Goal: Transaction & Acquisition: Purchase product/service

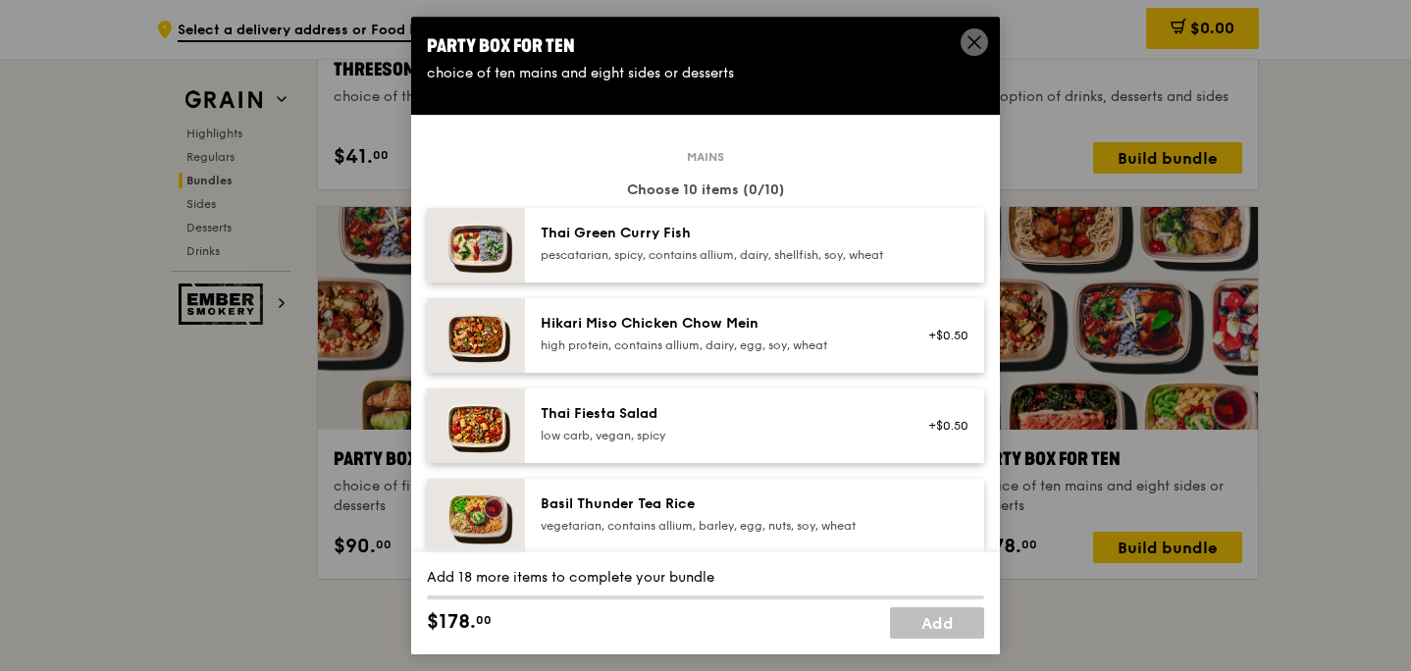
click at [980, 51] on span at bounding box center [975, 45] width 18 height 22
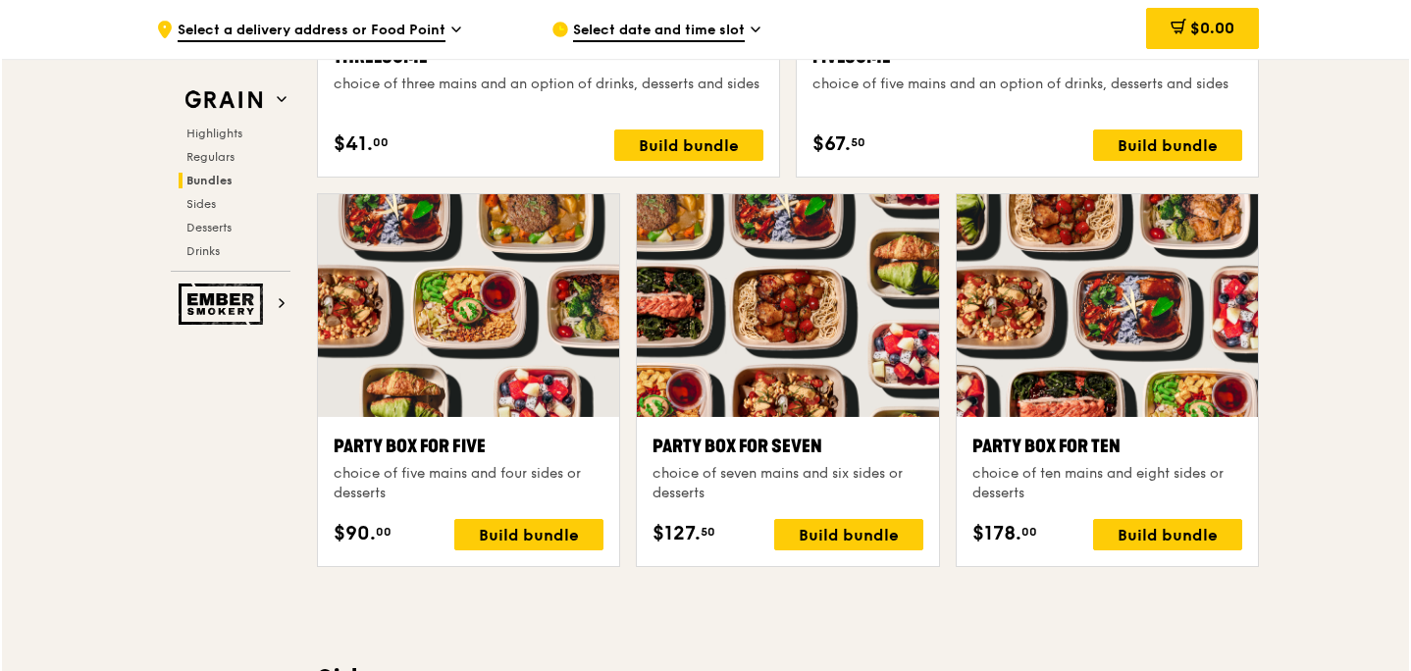
scroll to position [3767, 0]
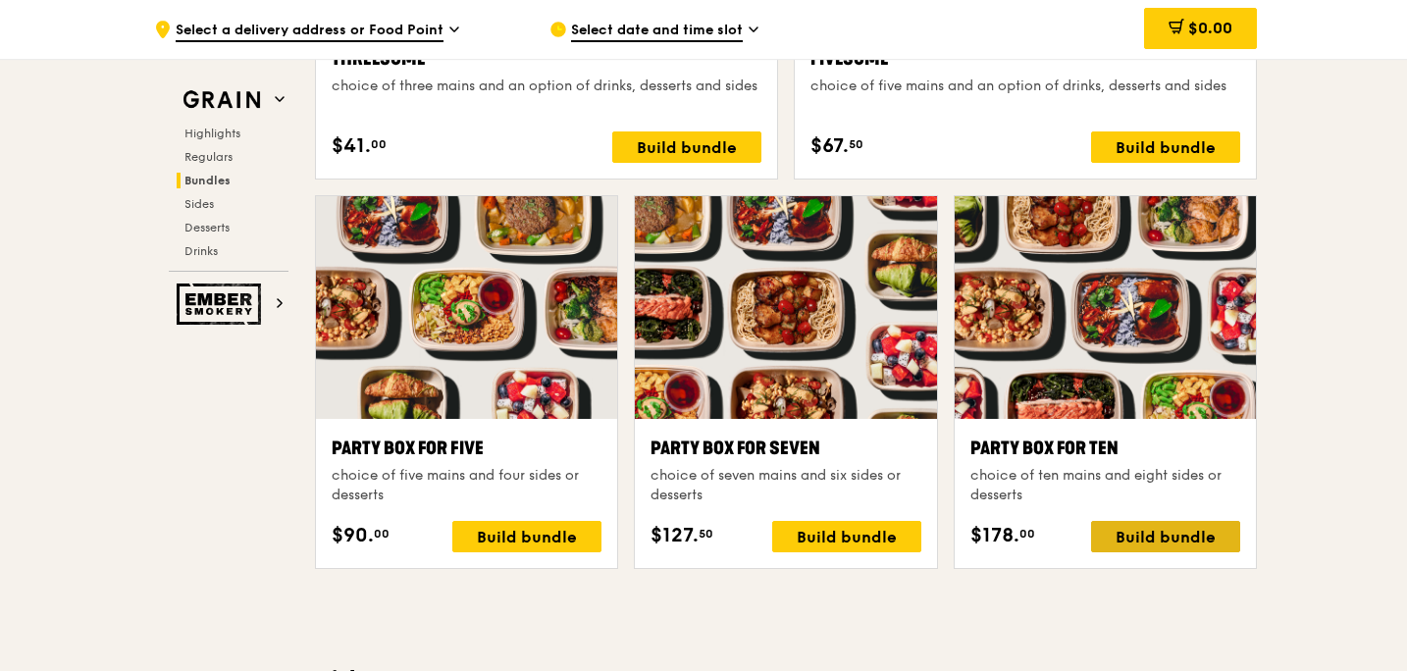
click at [1169, 543] on div "Build bundle" at bounding box center [1165, 536] width 149 height 31
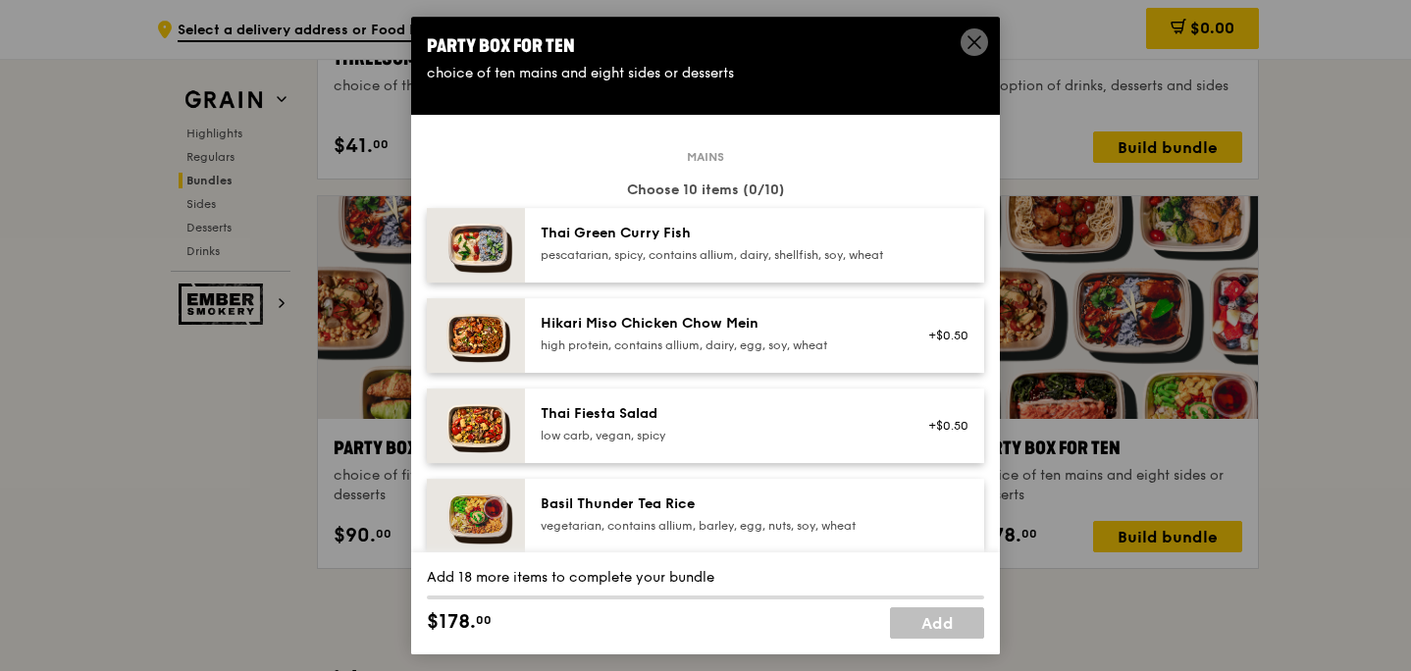
click at [800, 263] on div "pescatarian, spicy, contains allium, dairy, shellfish, soy, wheat" at bounding box center [717, 255] width 352 height 16
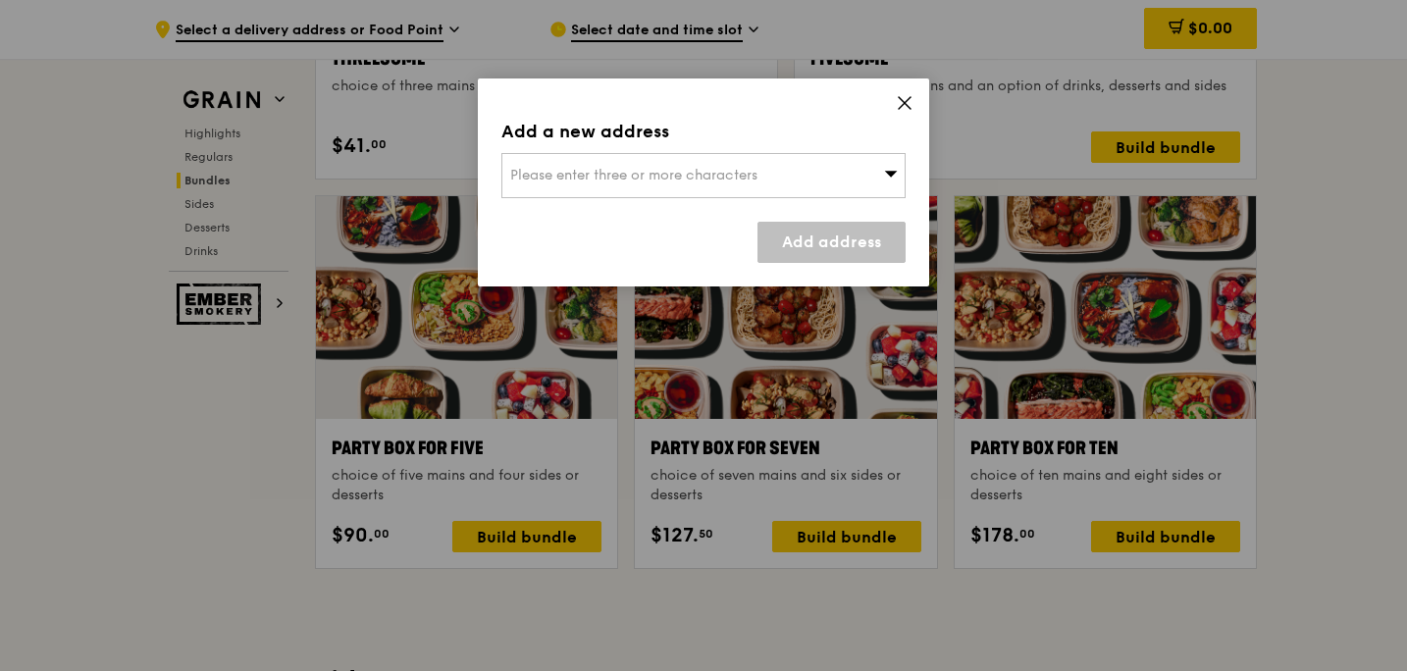
click at [897, 173] on icon at bounding box center [891, 173] width 14 height 15
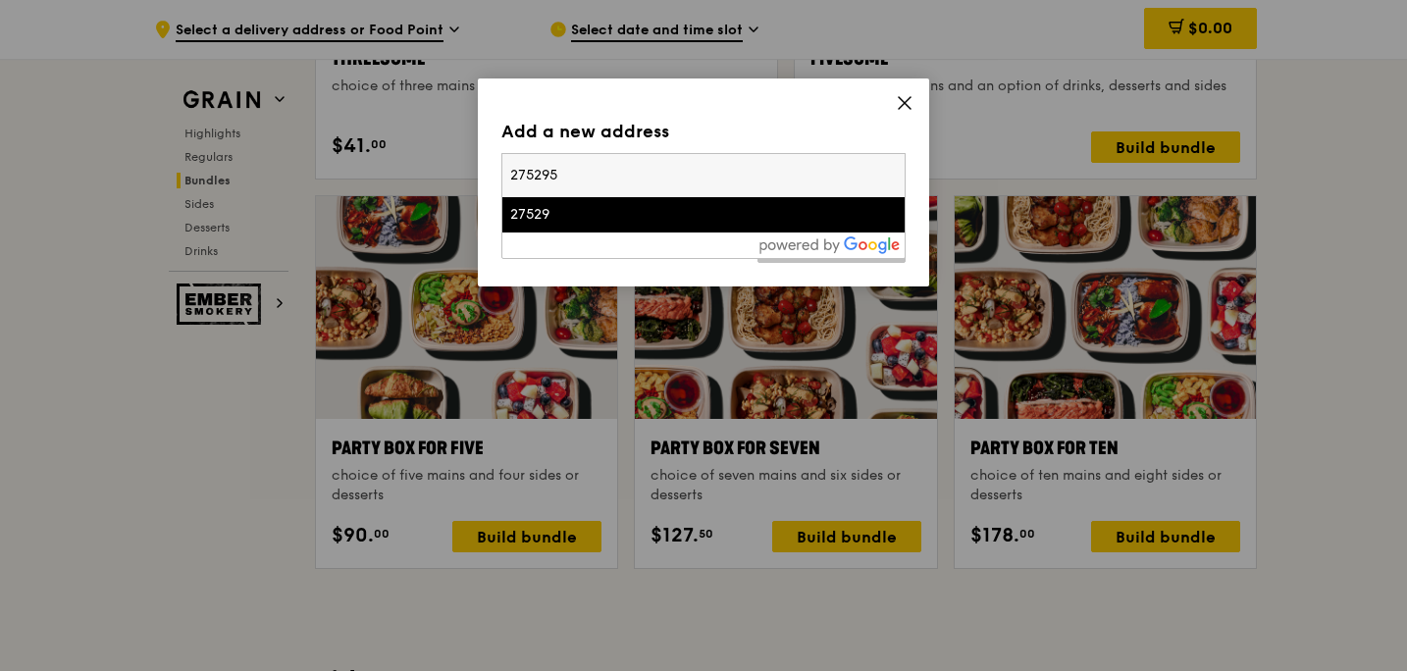
type input "275295"
click at [784, 212] on div "27529" at bounding box center [655, 215] width 290 height 20
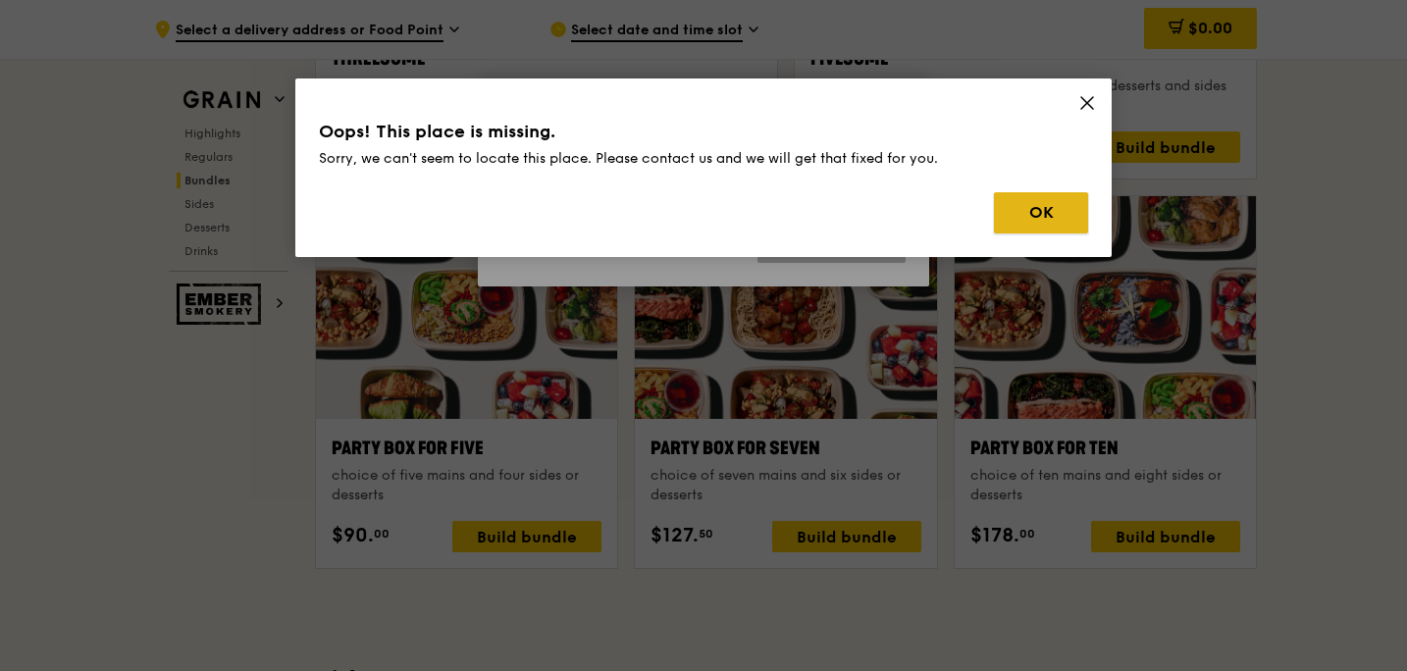
click at [1063, 222] on button "OK" at bounding box center [1041, 212] width 94 height 41
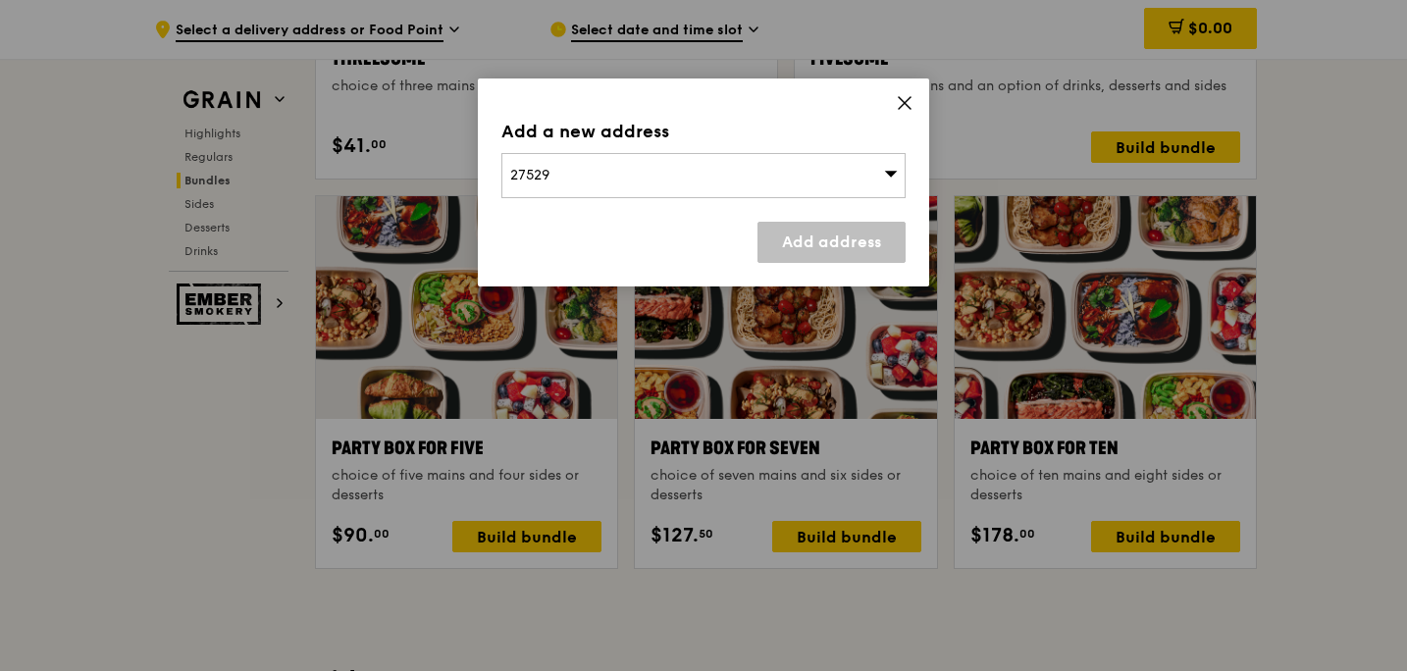
click at [900, 185] on div "27529" at bounding box center [703, 175] width 404 height 45
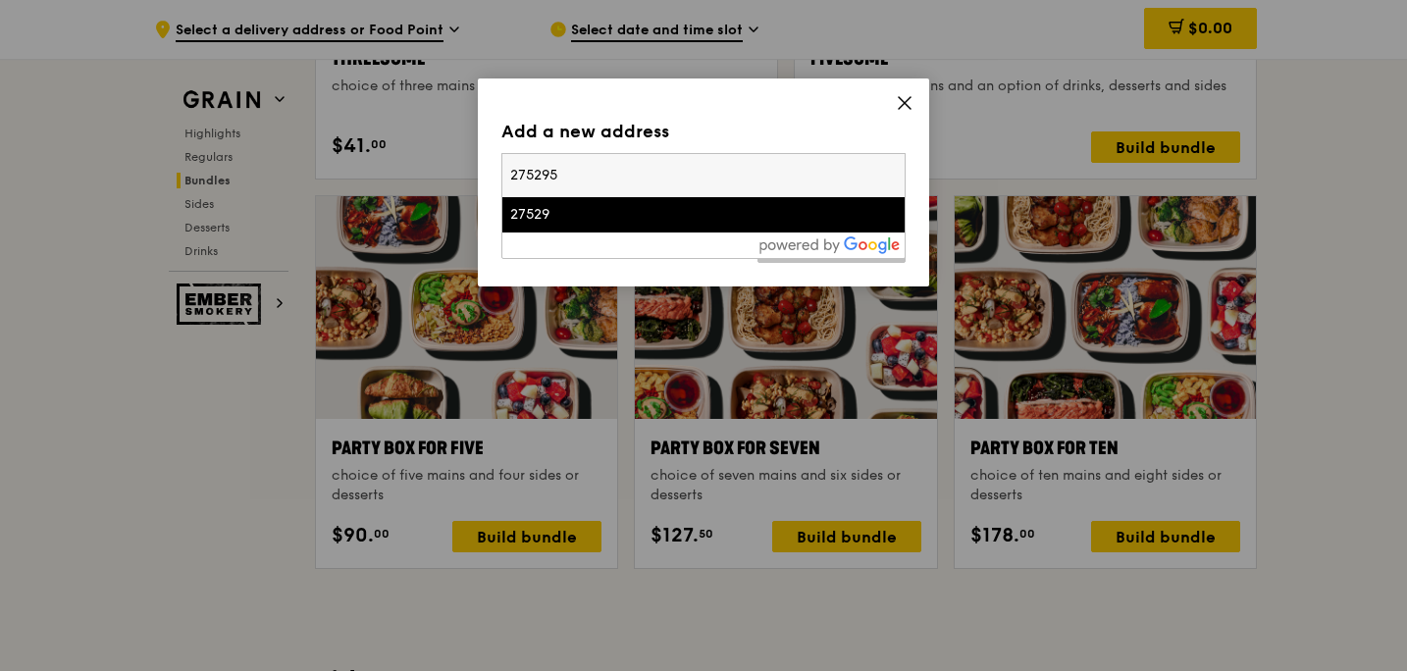
drag, startPoint x: 625, startPoint y: 168, endPoint x: 492, endPoint y: 168, distance: 133.5
click at [492, 168] on div "Add a new address 27529 275295 27529 Add address" at bounding box center [703, 183] width 451 height 208
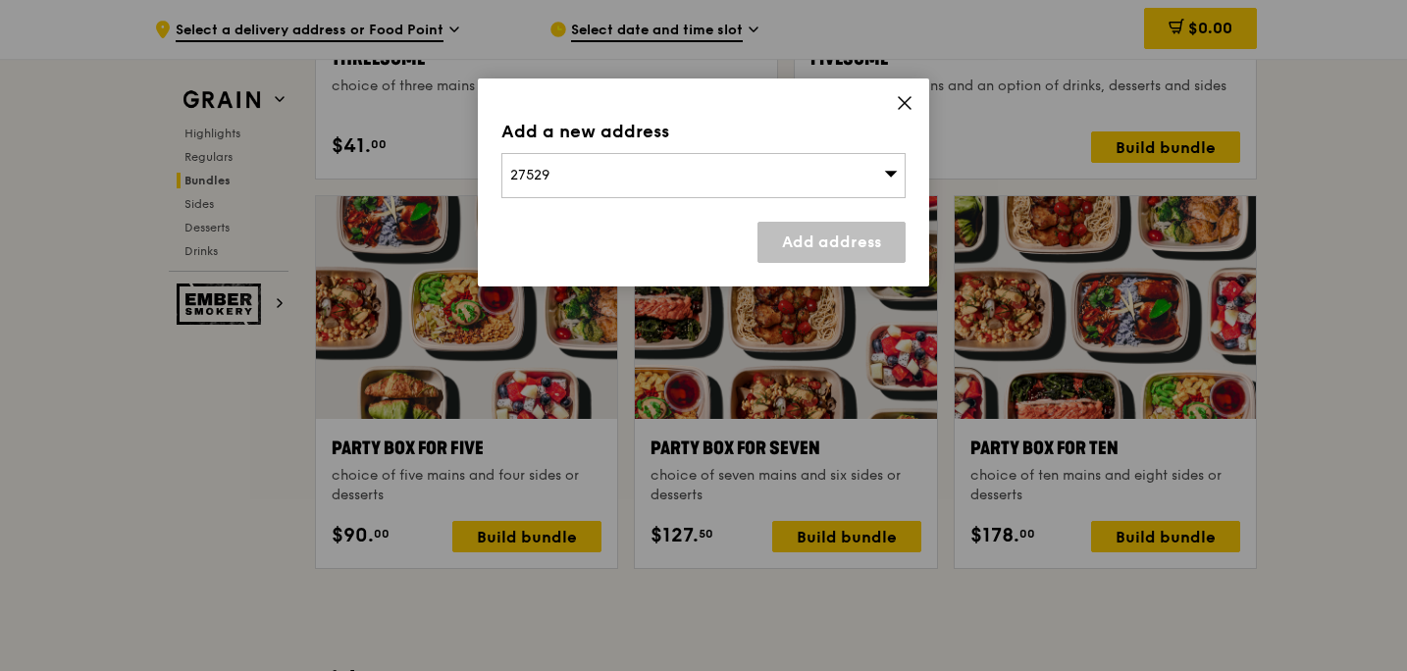
click at [575, 177] on div "27529" at bounding box center [703, 175] width 404 height 45
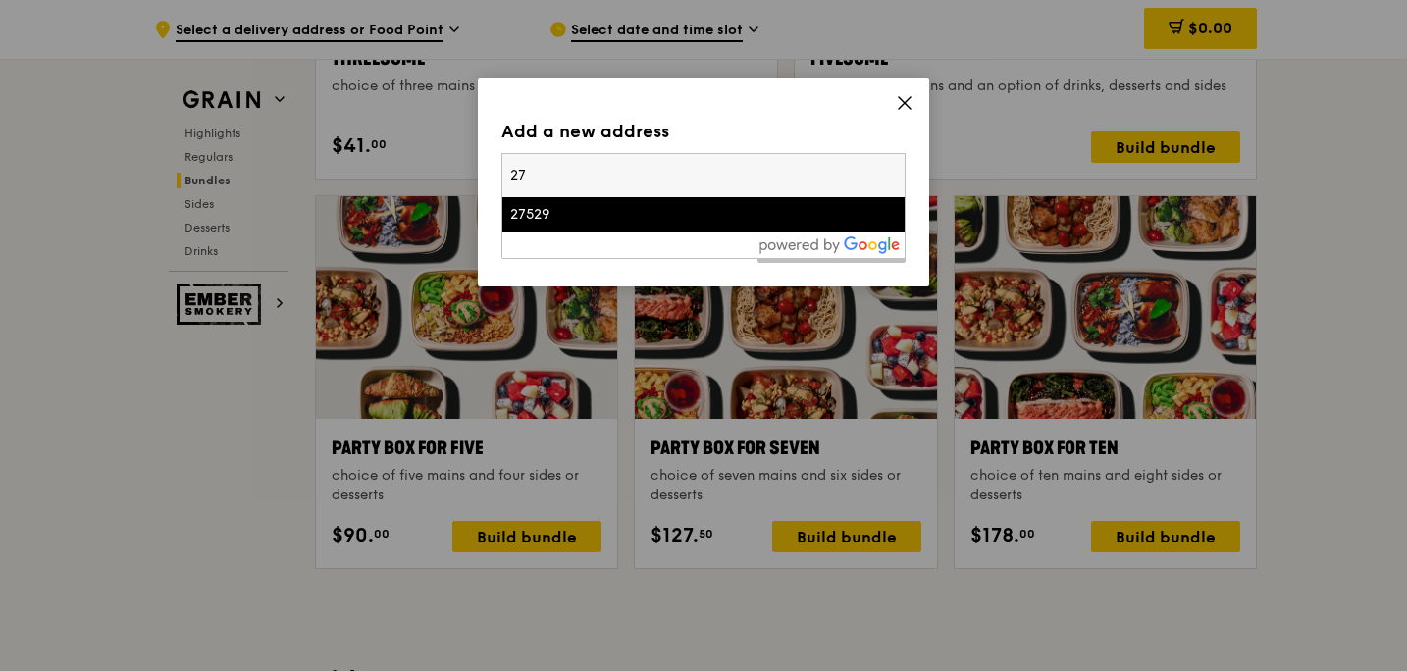
type input "2"
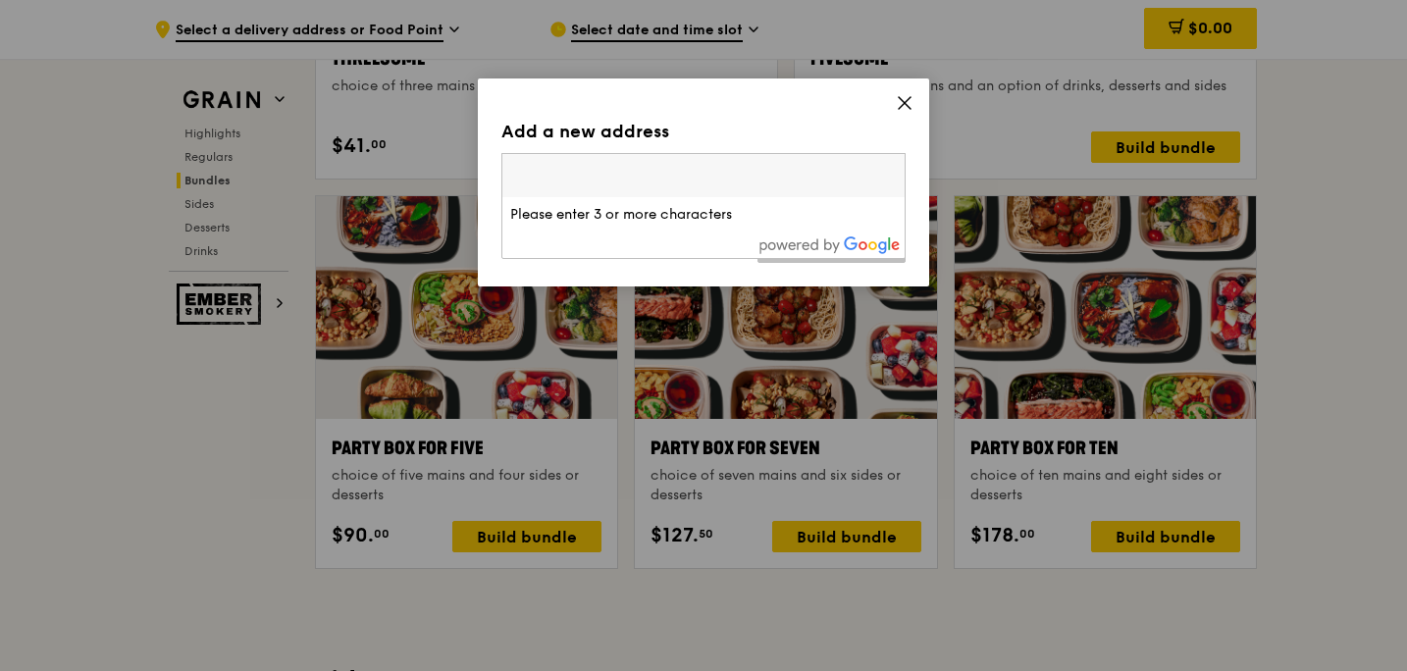
type input ","
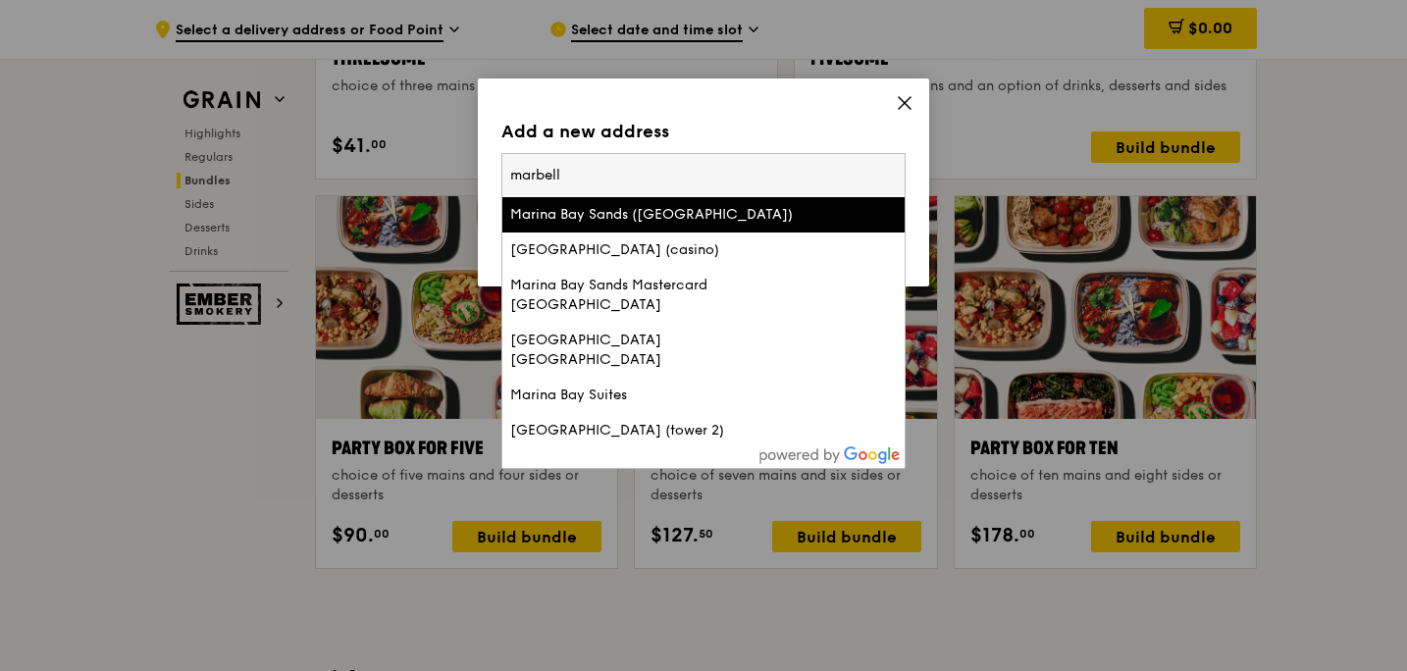
type input "marbella"
drag, startPoint x: 590, startPoint y: 183, endPoint x: 448, endPoint y: 183, distance: 141.3
click at [448, 183] on div "Add a new address 27529 [GEOGRAPHIC_DATA] ([GEOGRAPHIC_DATA]) [GEOGRAPHIC_DATA]…" at bounding box center [703, 335] width 1407 height 671
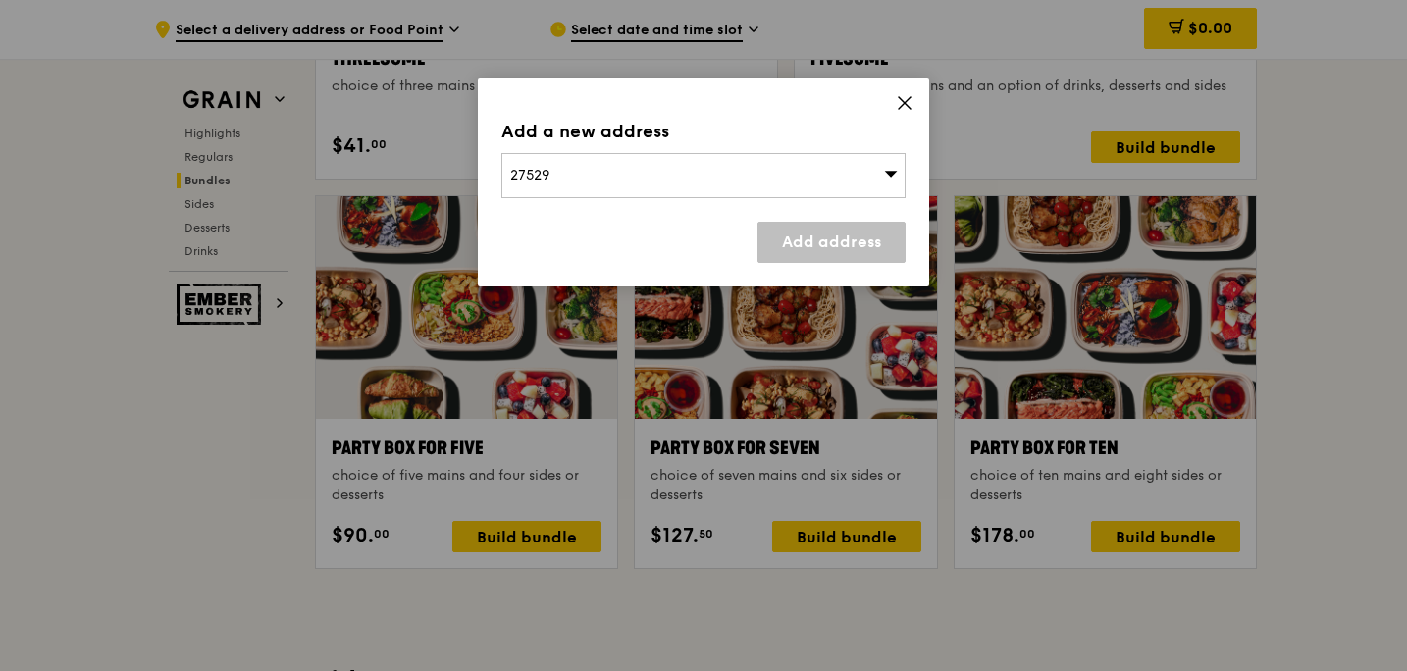
click at [582, 167] on div "27529" at bounding box center [703, 175] width 404 height 45
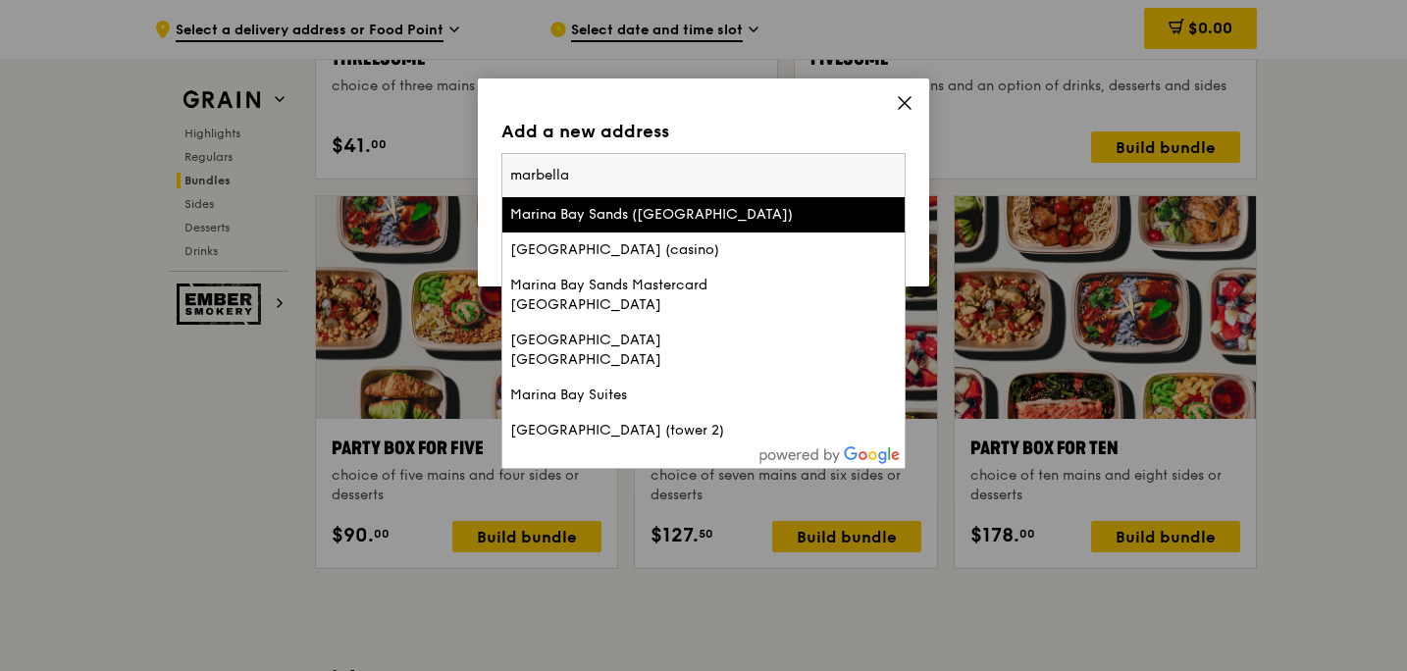
click at [899, 105] on icon at bounding box center [905, 103] width 18 height 18
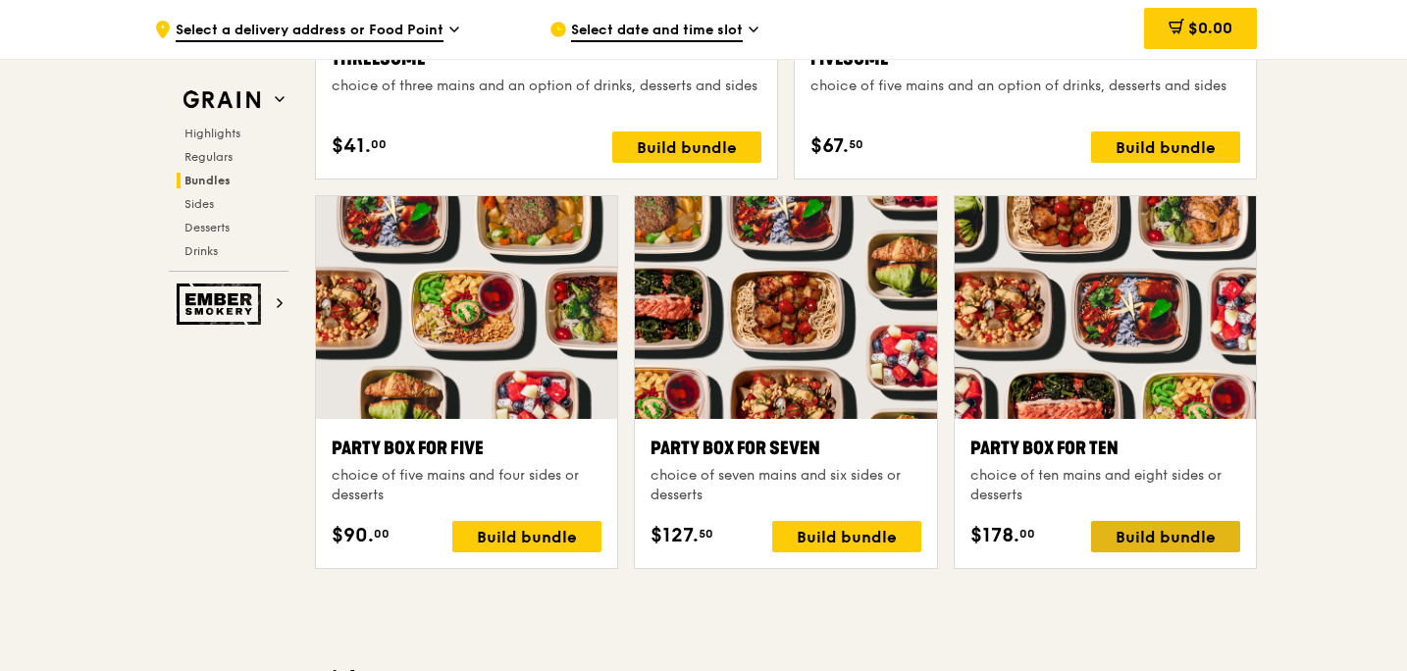
click at [1216, 531] on div "Build bundle" at bounding box center [1165, 536] width 149 height 31
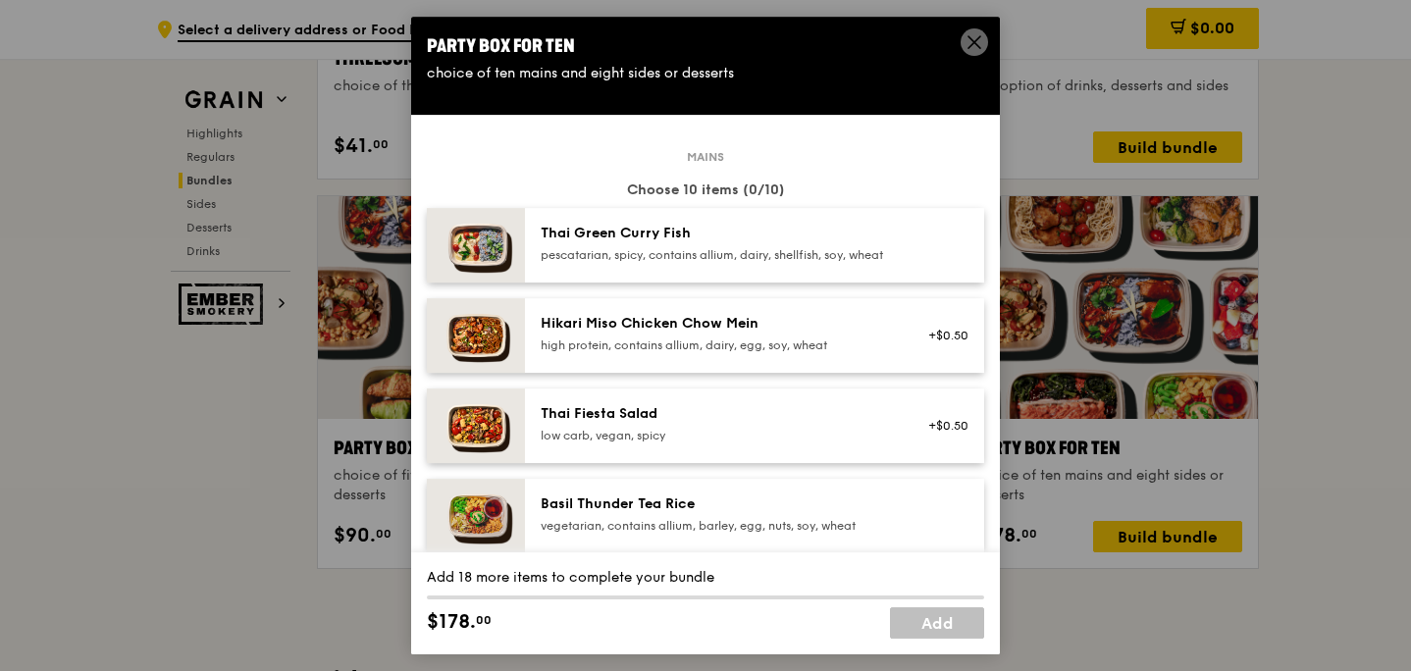
click at [777, 248] on div "pescatarian, spicy, contains allium, dairy, shellfish, soy, wheat" at bounding box center [717, 255] width 352 height 16
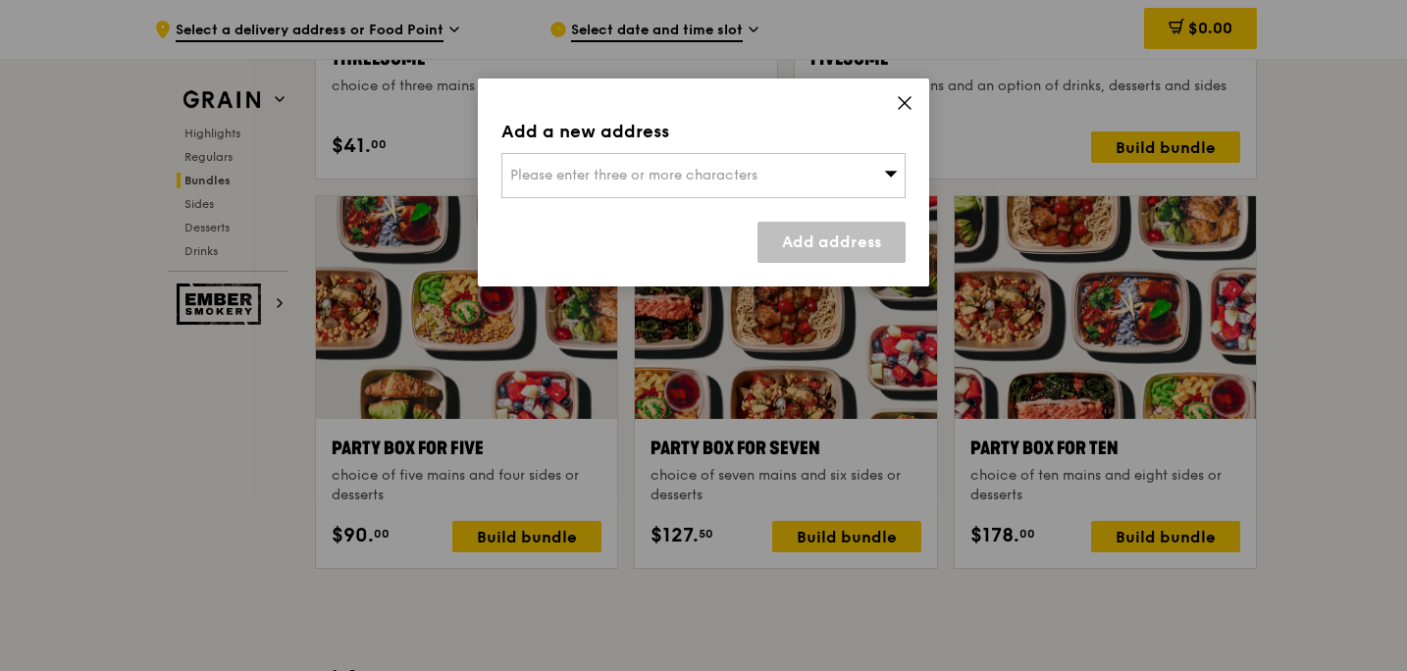
click at [841, 179] on div "Please enter three or more characters" at bounding box center [703, 175] width 404 height 45
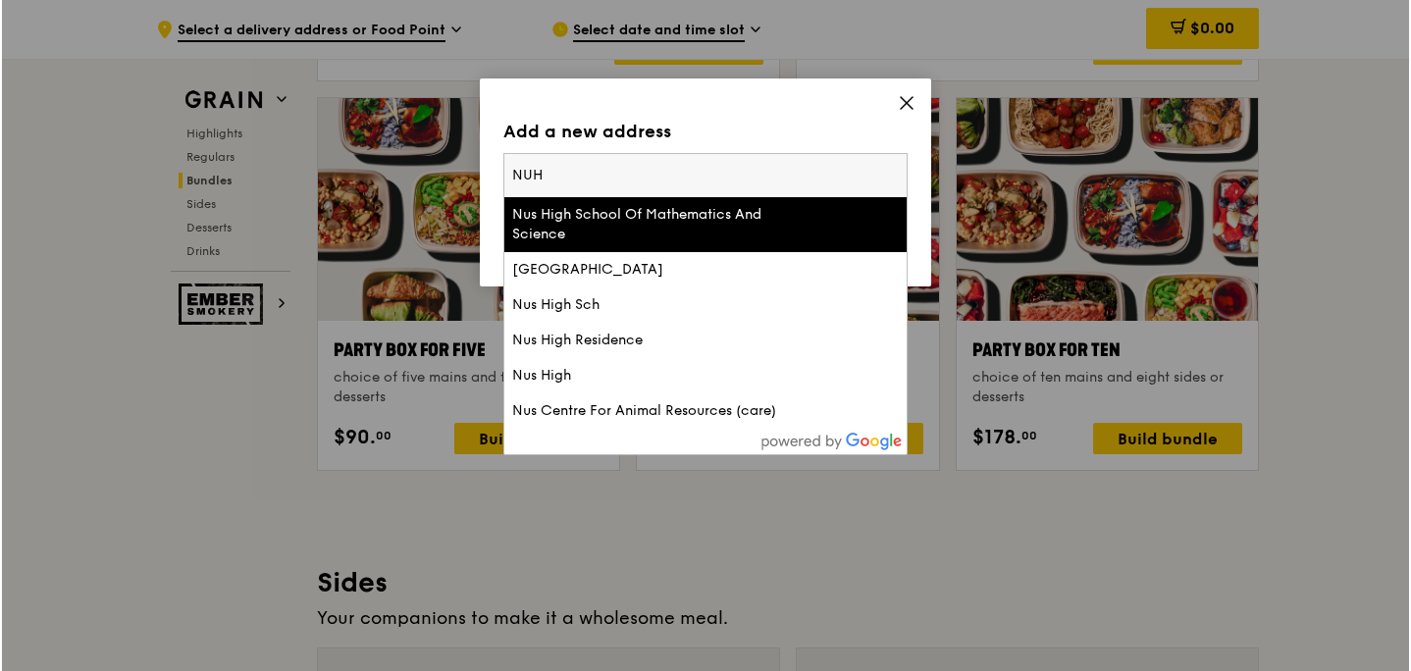
scroll to position [3864, 0]
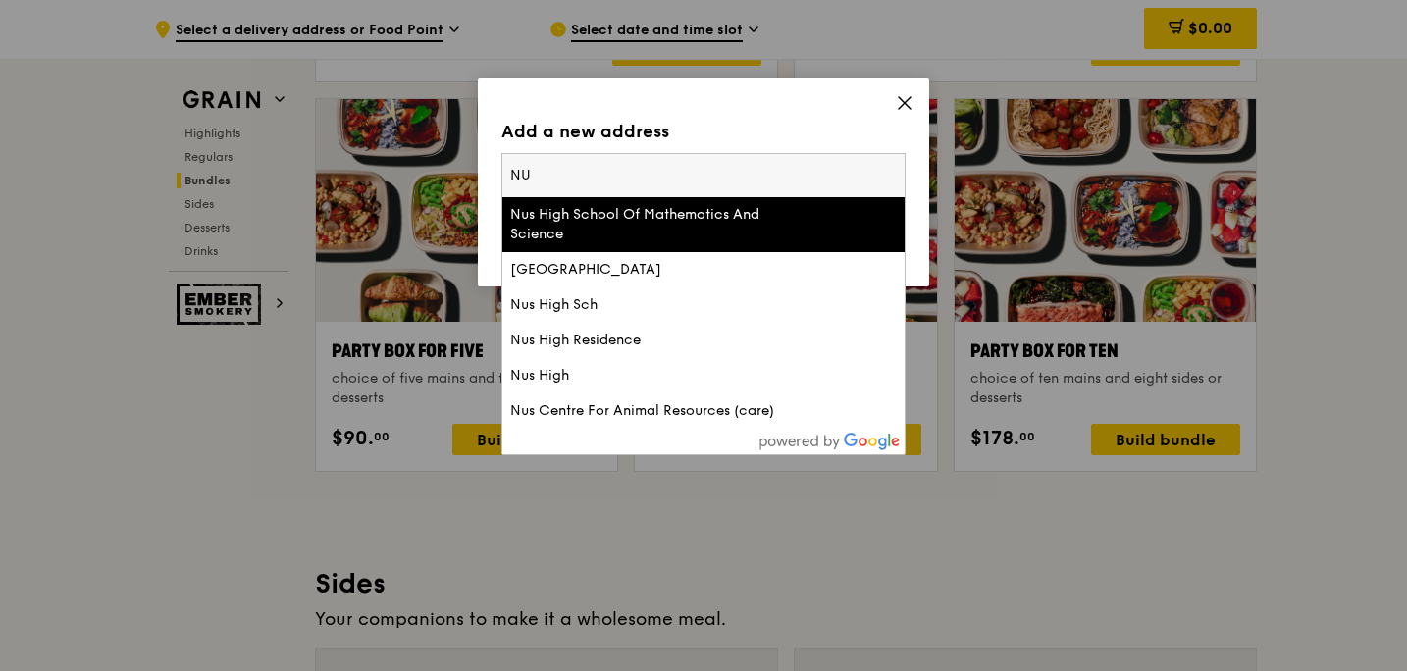
type input "NUs"
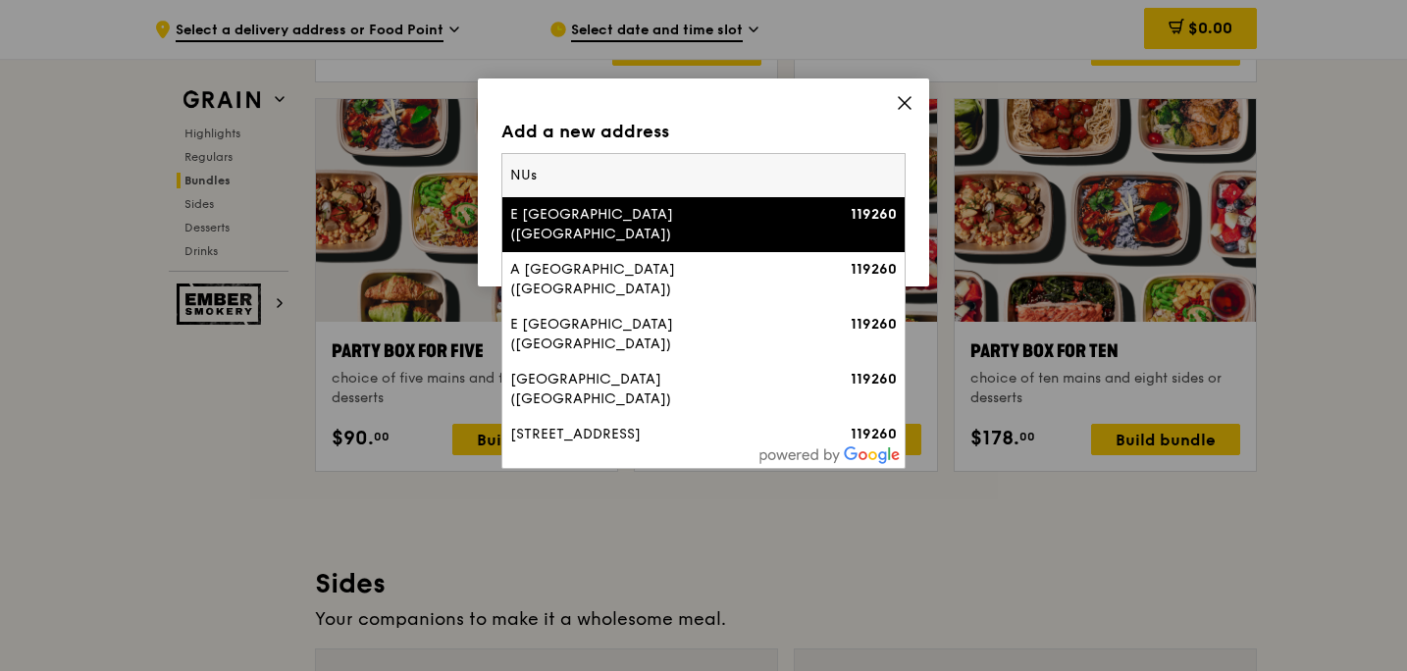
drag, startPoint x: 570, startPoint y: 178, endPoint x: 435, endPoint y: 178, distance: 135.4
click at [435, 178] on div "Add a new address Please enter three or more characters NUs E [GEOGRAPHIC_DATA]…" at bounding box center [703, 335] width 1407 height 671
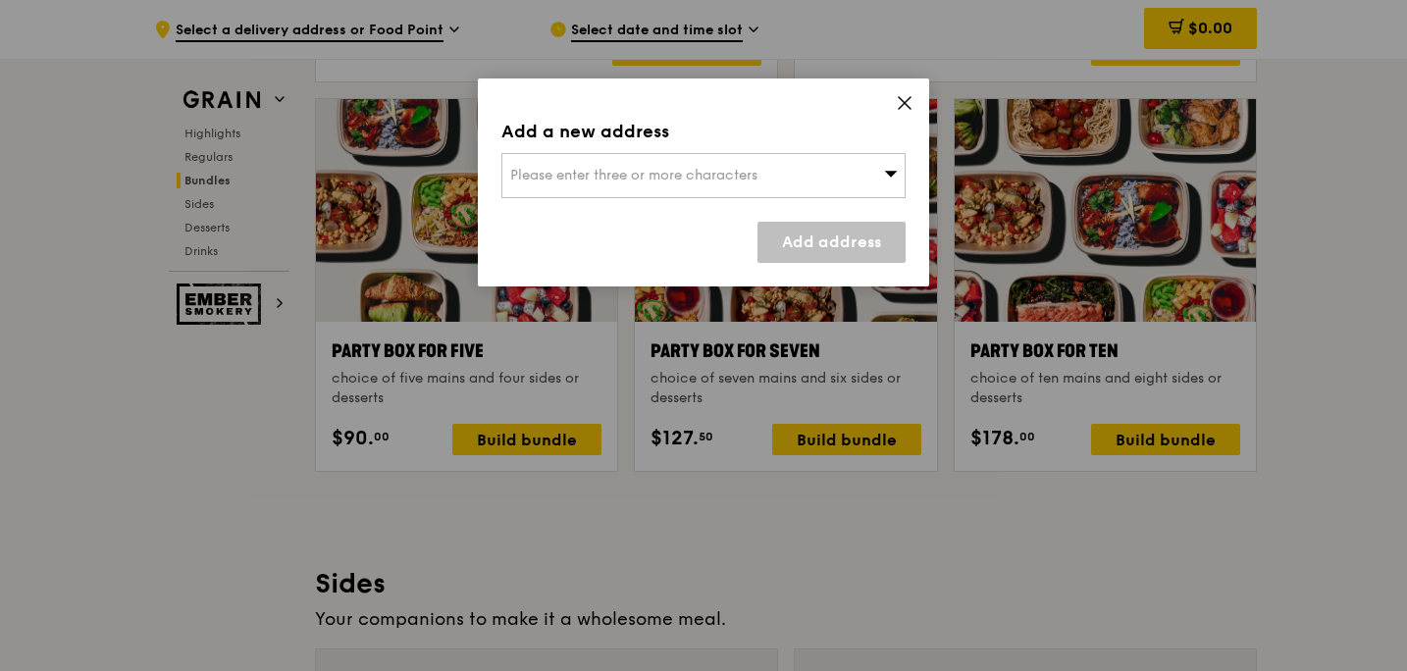
click at [536, 177] on span "Please enter three or more characters" at bounding box center [633, 175] width 247 height 17
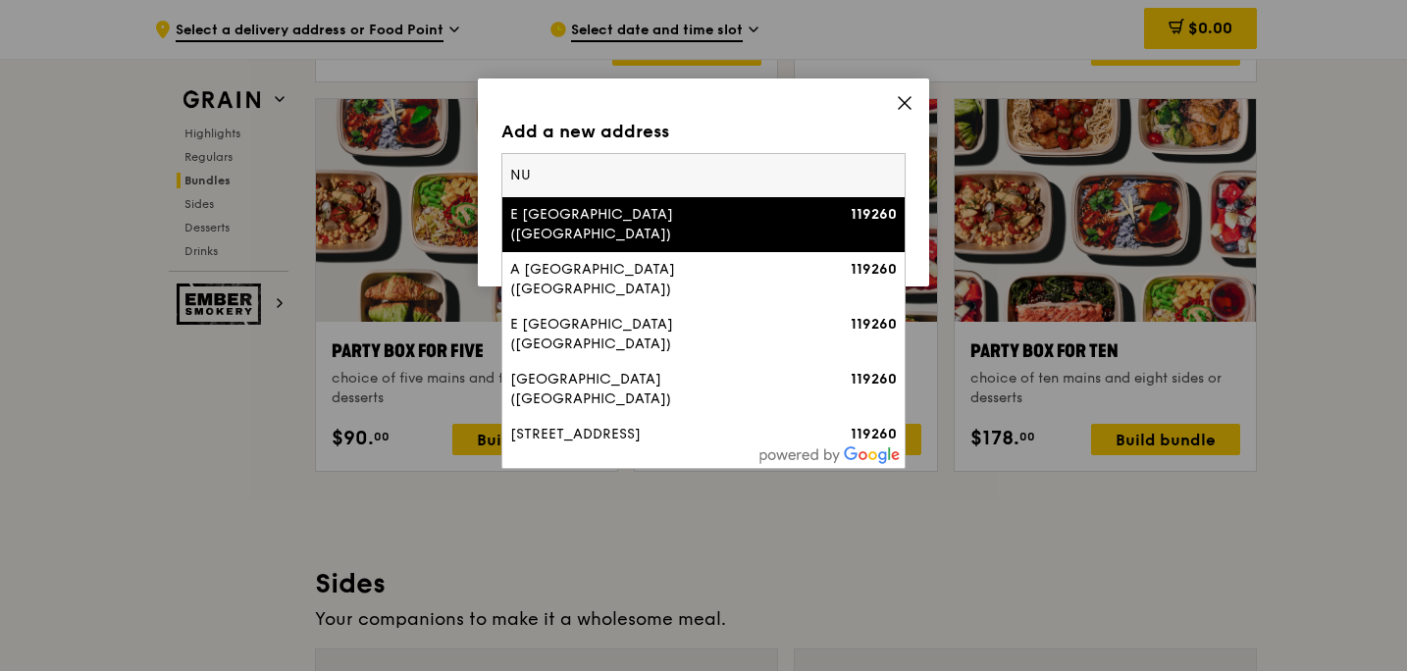
type input "N"
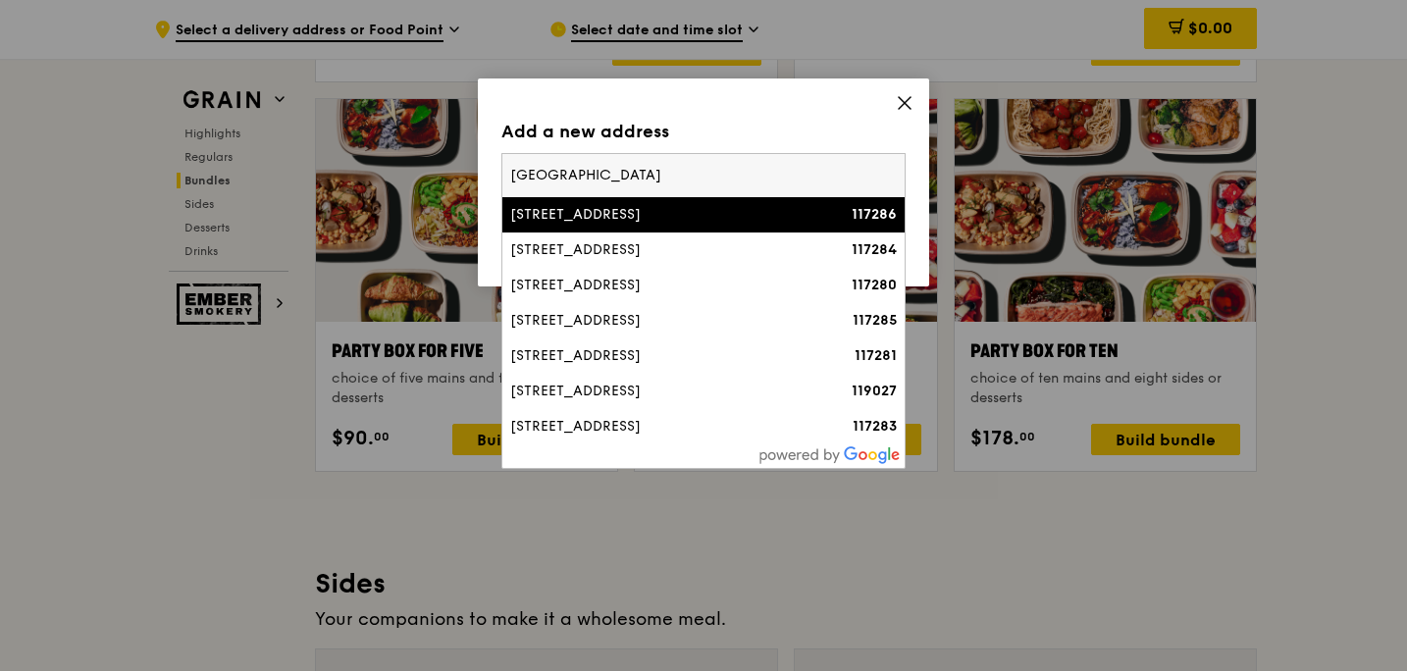
type input "[GEOGRAPHIC_DATA]"
click at [549, 211] on div "[STREET_ADDRESS]" at bounding box center [655, 215] width 290 height 20
click at [549, 211] on div "Add a new address Please enter three or more characters [GEOGRAPHIC_DATA] [STRE…" at bounding box center [703, 183] width 451 height 208
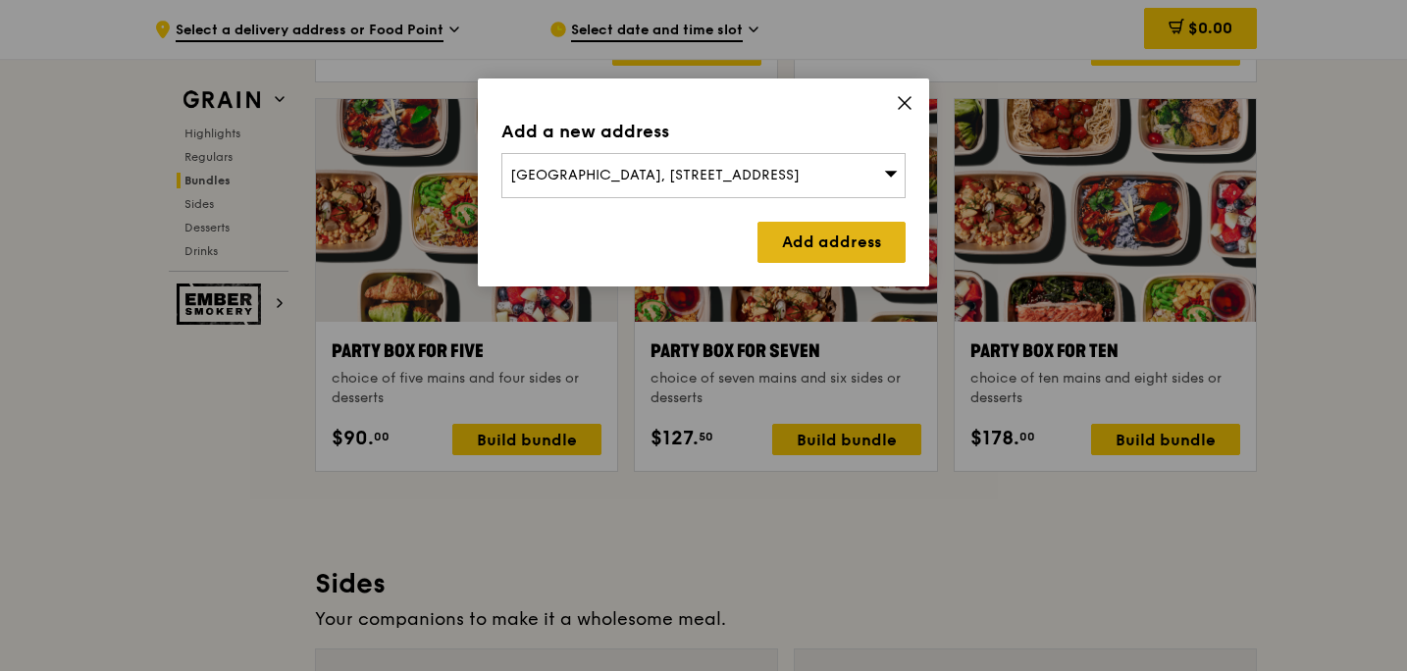
click at [839, 250] on link "Add address" at bounding box center [832, 242] width 148 height 41
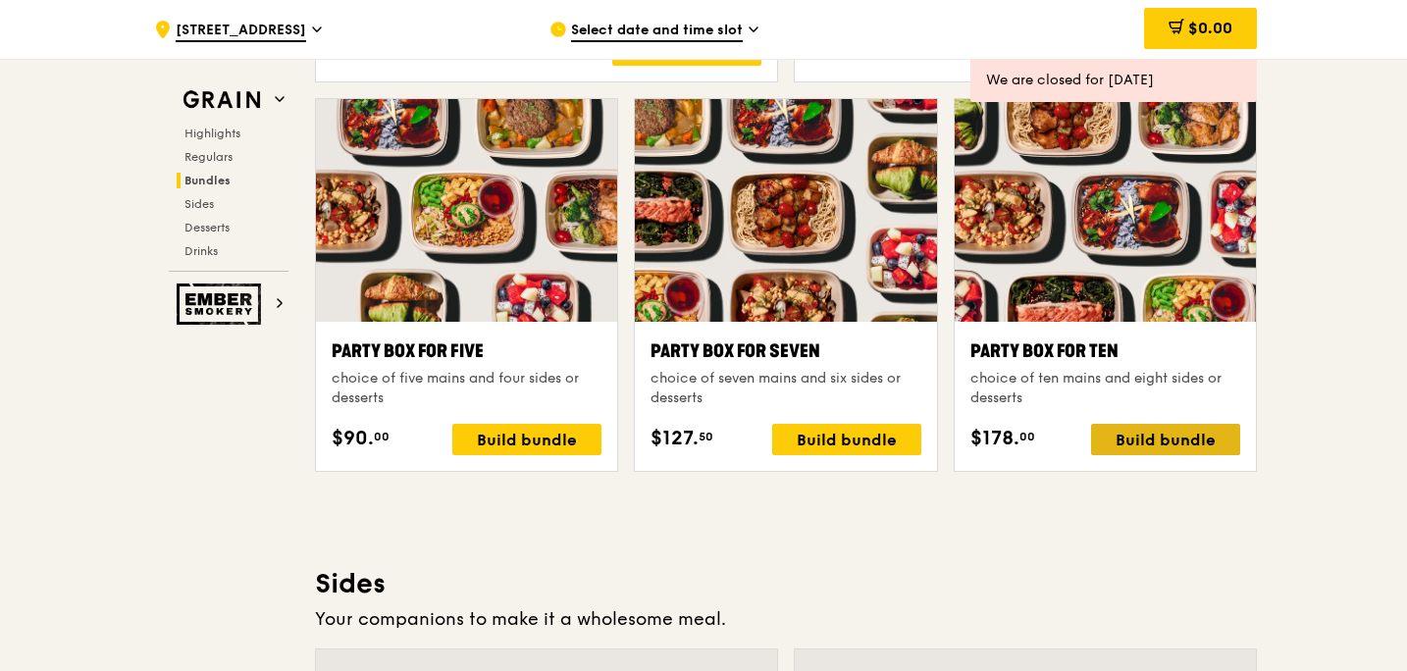
click at [1206, 438] on div "Build bundle" at bounding box center [1165, 439] width 149 height 31
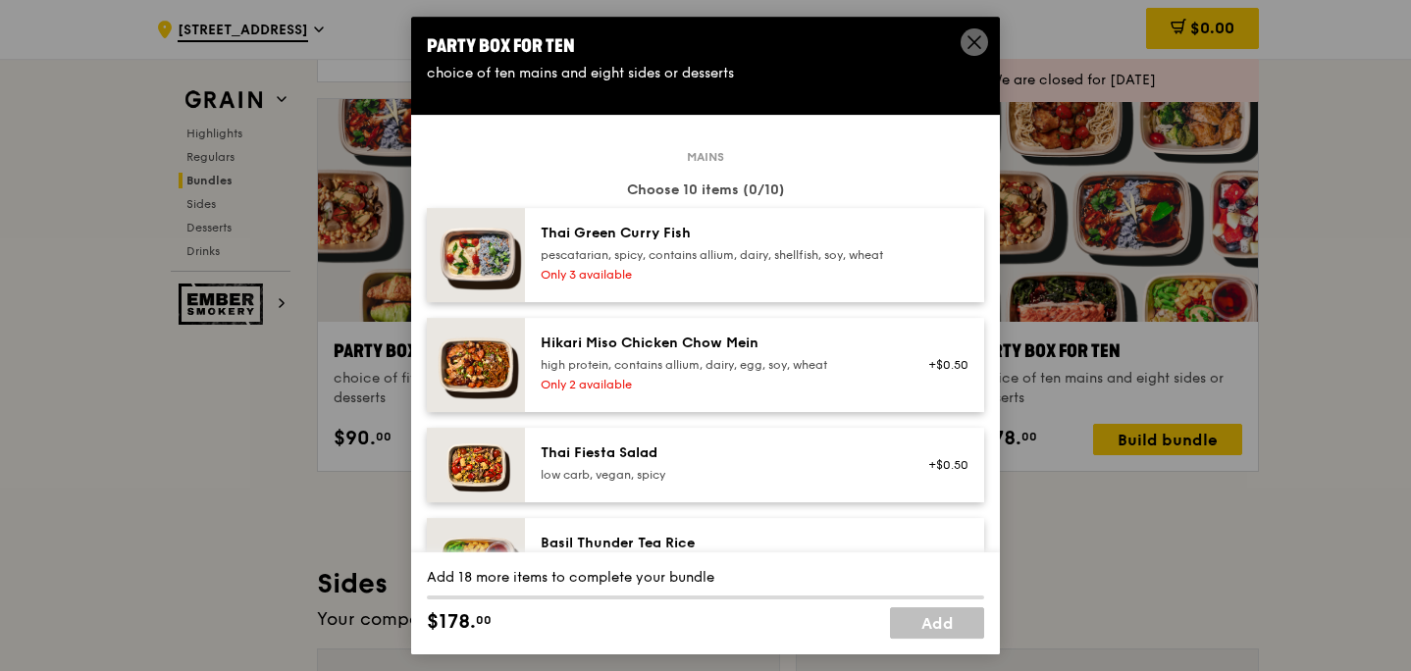
click at [869, 282] on div "Only 3 available" at bounding box center [717, 275] width 352 height 16
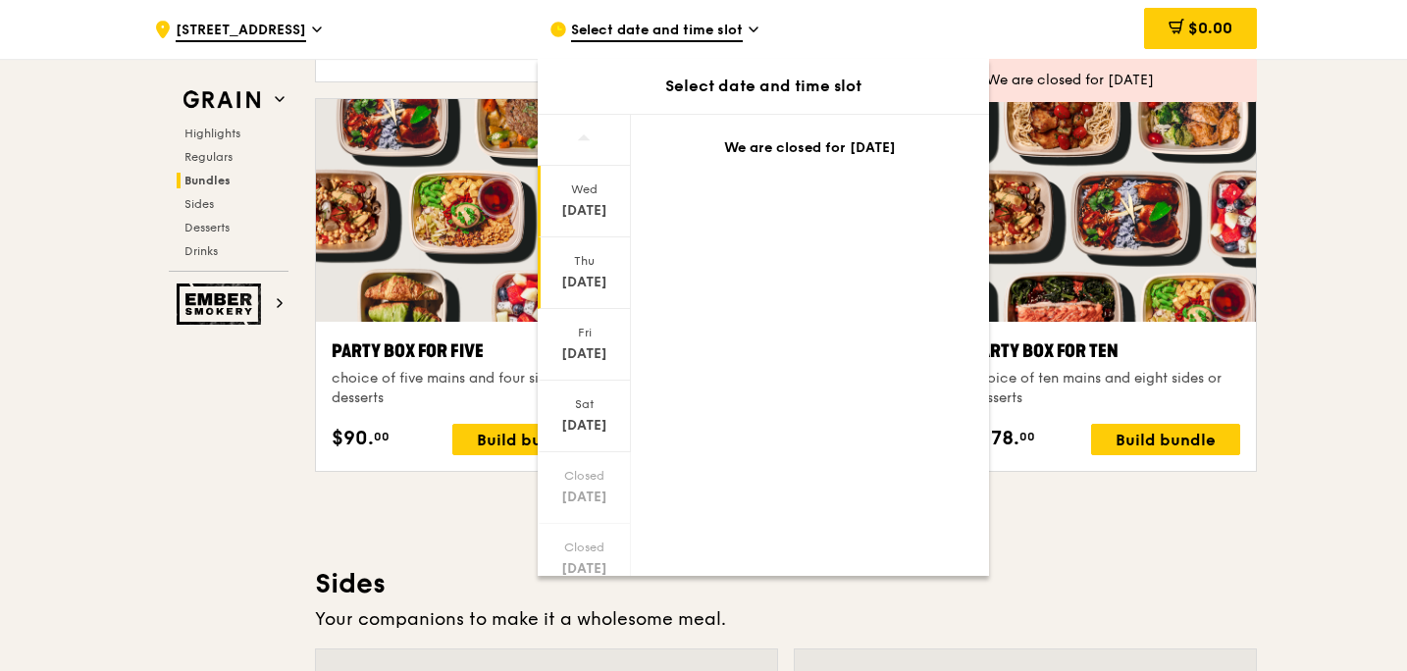
click at [594, 270] on div "[DATE]" at bounding box center [584, 273] width 93 height 72
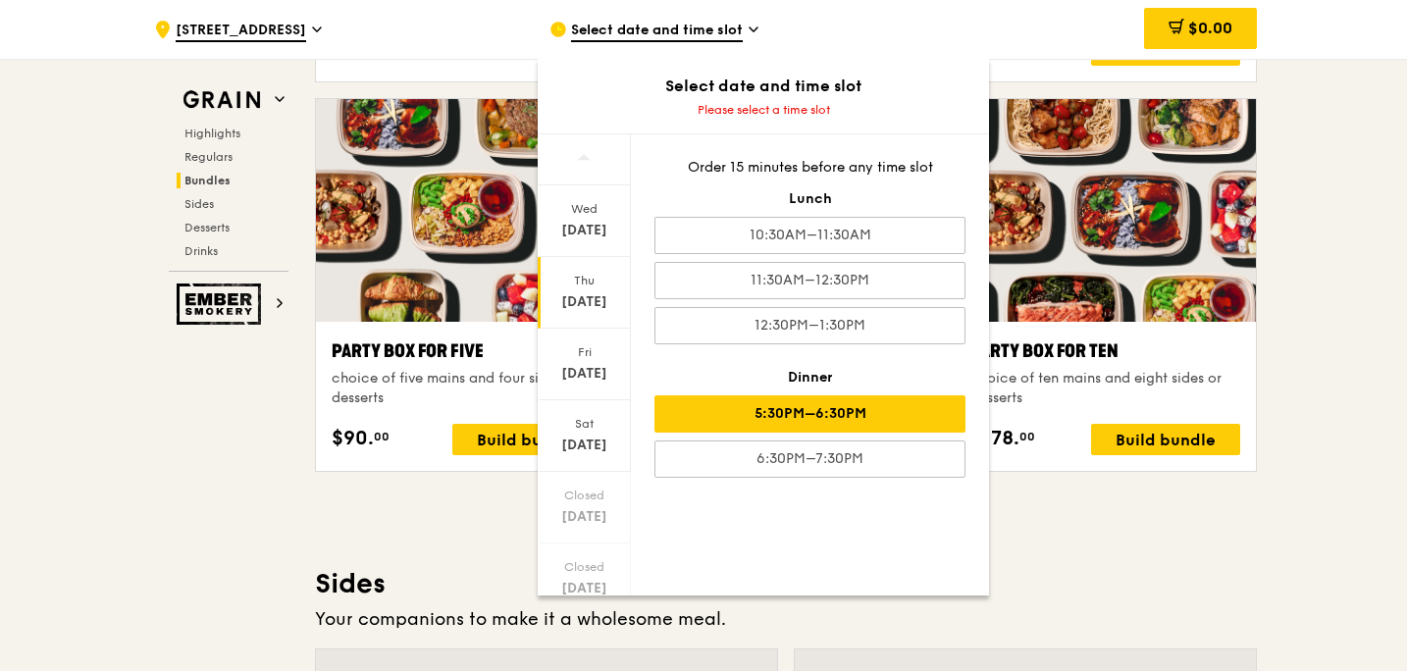
click at [715, 410] on div "5:30PM–6:30PM" at bounding box center [810, 413] width 311 height 37
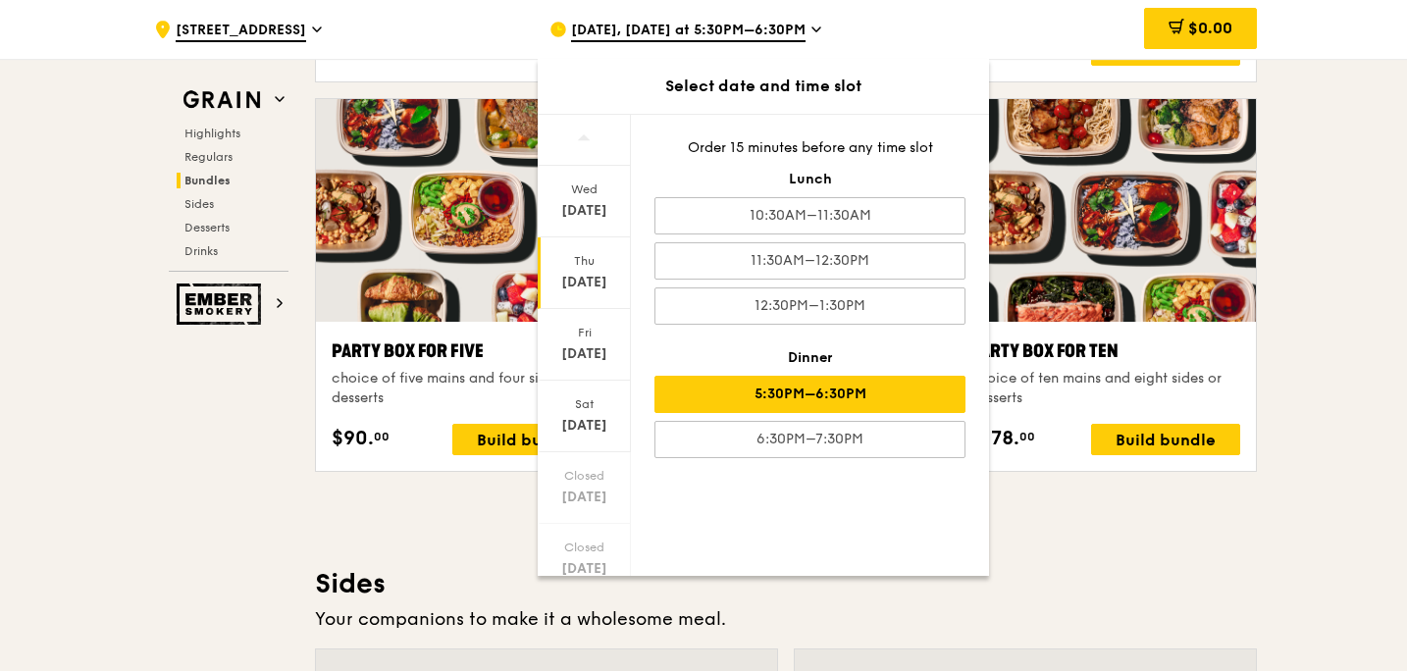
click at [741, 489] on div "[DATE] [DATE] [DATE] [DATE] Closed [DATE] Closed [DATE] [DATE] Order 15 minutes…" at bounding box center [763, 345] width 451 height 462
click at [756, 408] on div "5:30PM–6:30PM" at bounding box center [810, 394] width 311 height 37
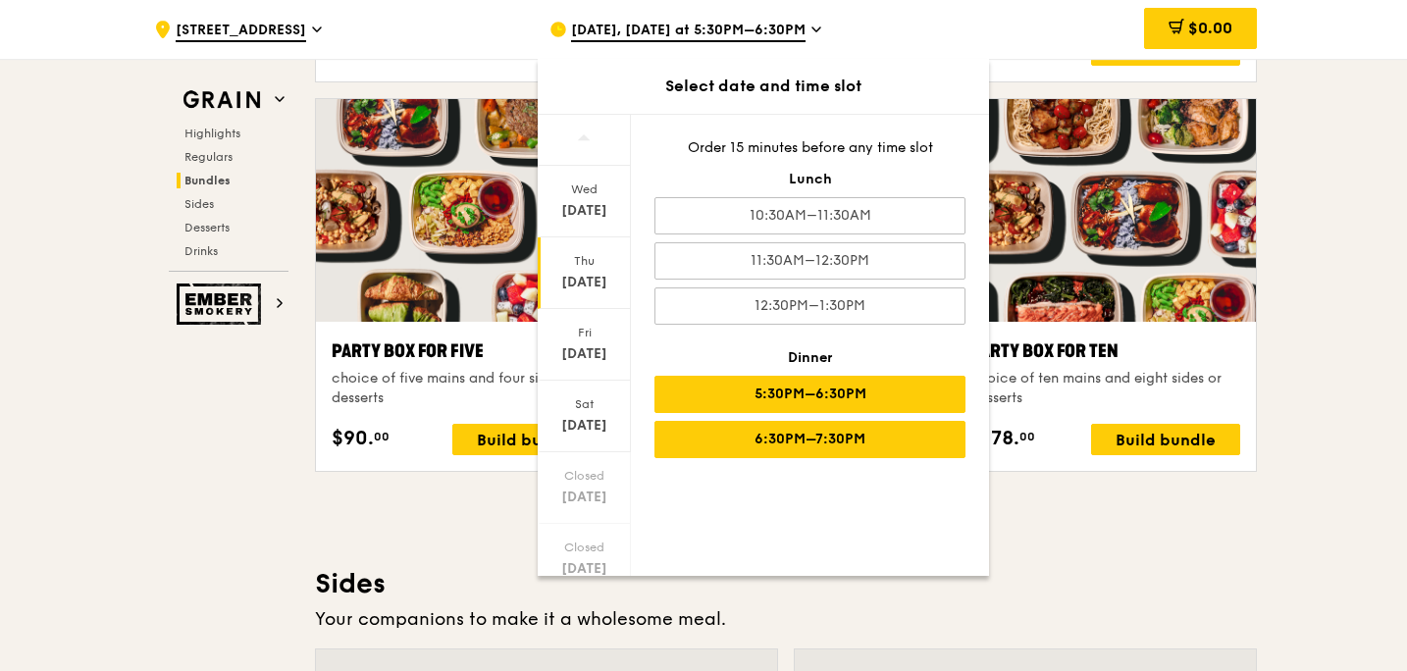
click at [709, 443] on div "6:30PM–7:30PM" at bounding box center [810, 439] width 311 height 37
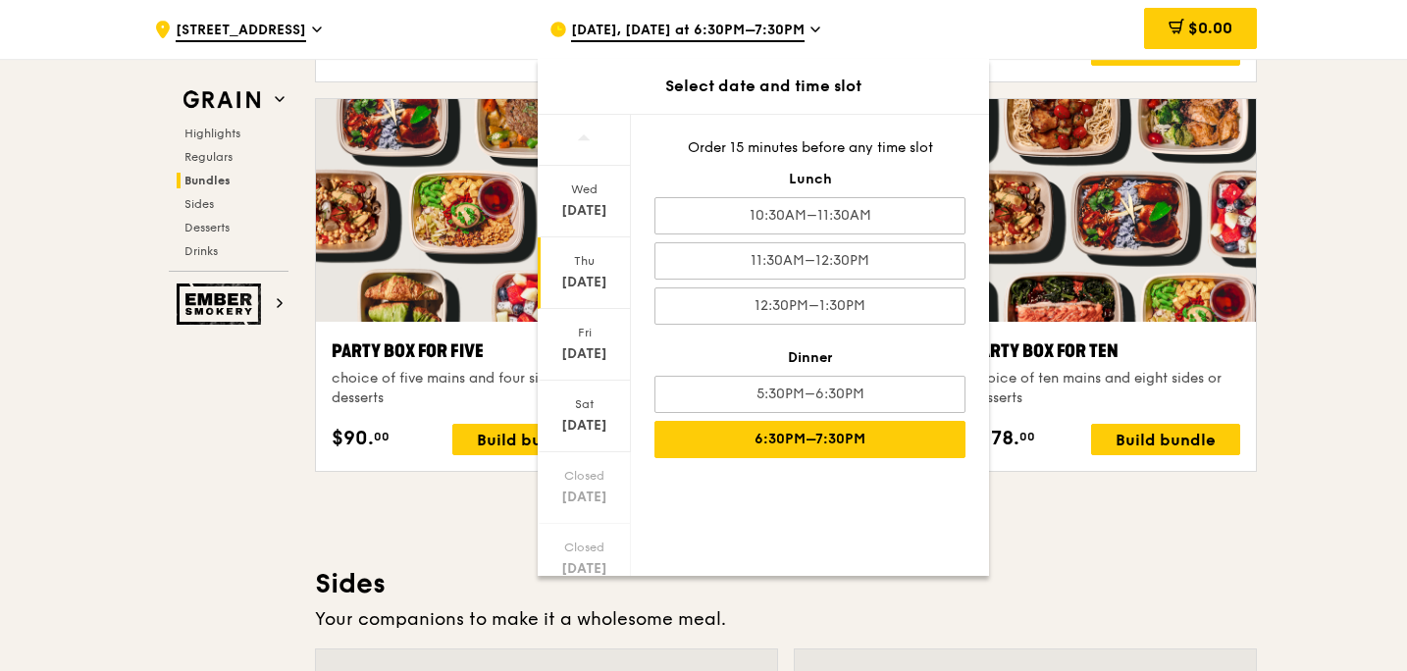
click at [605, 288] on div "[DATE]" at bounding box center [584, 283] width 87 height 20
click at [585, 275] on div "[DATE]" at bounding box center [584, 283] width 87 height 20
click at [588, 410] on div "Sat" at bounding box center [584, 404] width 87 height 16
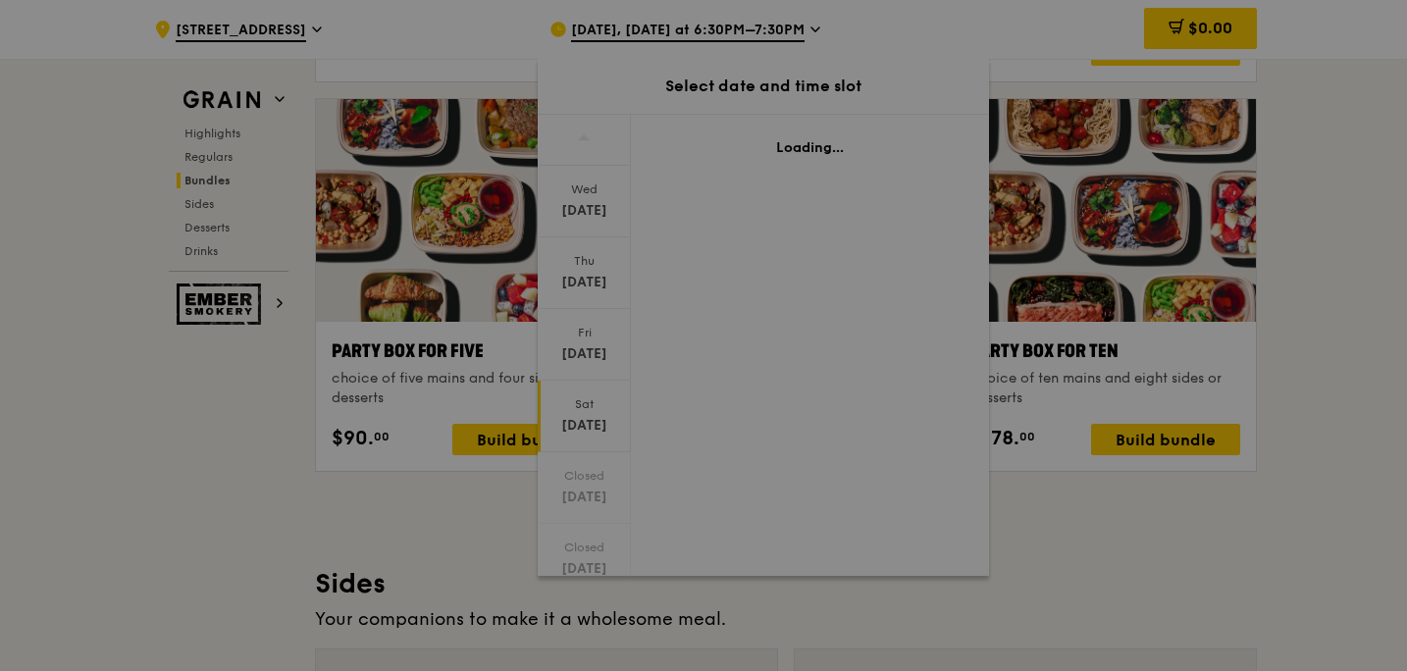
click at [588, 410] on div at bounding box center [703, 335] width 1407 height 671
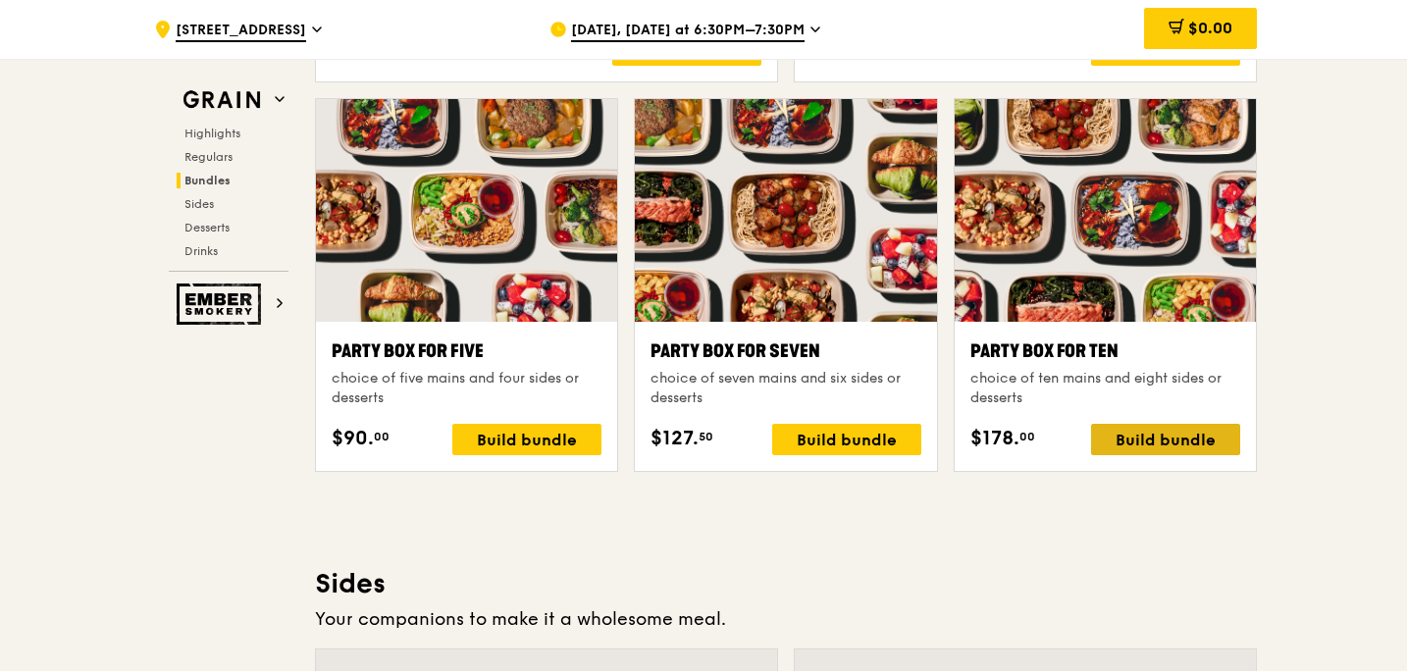
click at [1158, 431] on div "Build bundle" at bounding box center [1165, 439] width 149 height 31
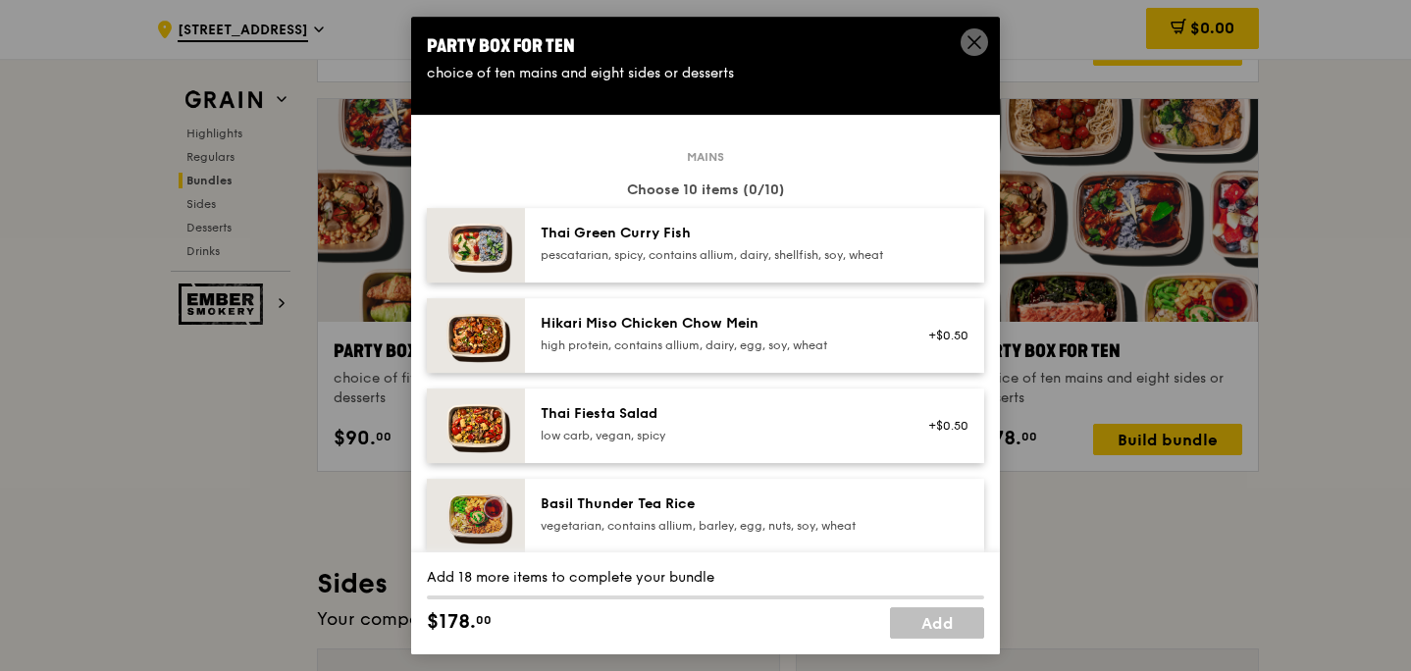
click at [835, 263] on div "pescatarian, spicy, contains allium, dairy, shellfish, soy, wheat" at bounding box center [717, 255] width 352 height 16
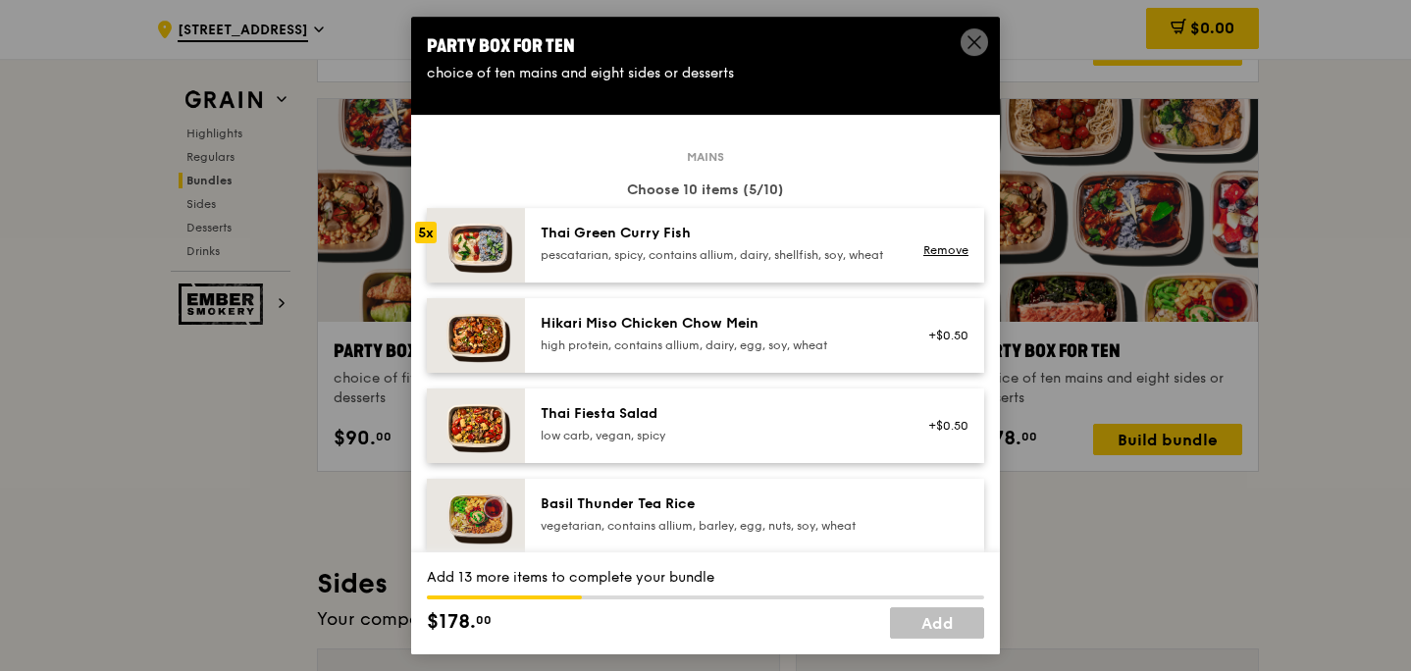
click at [835, 263] on div "pescatarian, spicy, contains allium, dairy, shellfish, soy, wheat" at bounding box center [717, 255] width 352 height 16
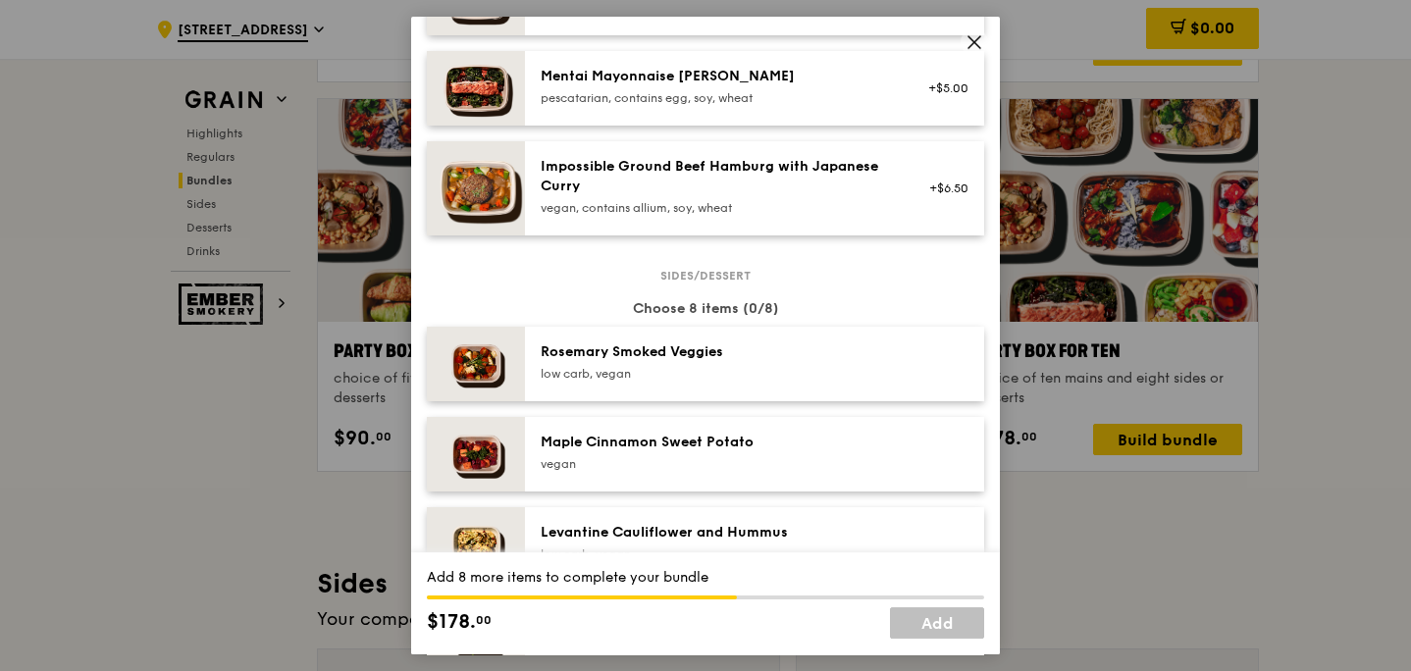
scroll to position [791, 0]
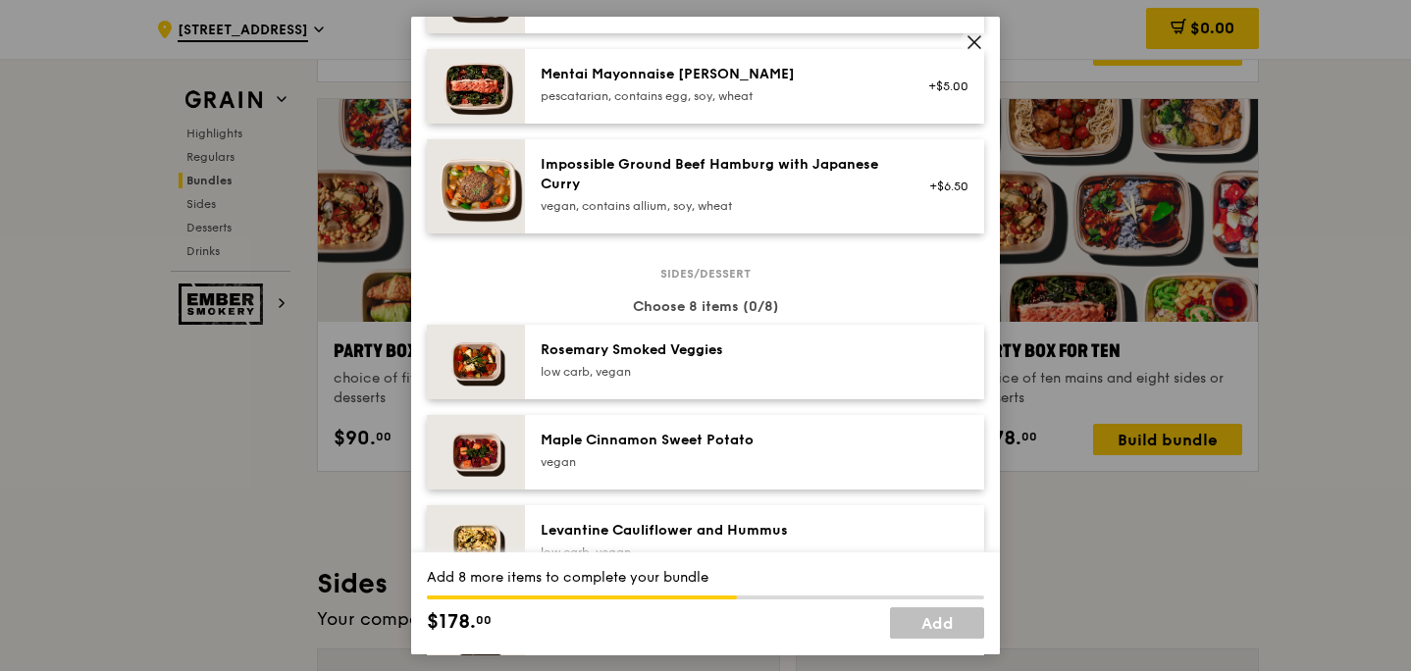
click at [749, 380] on div "low carb, vegan" at bounding box center [717, 372] width 352 height 16
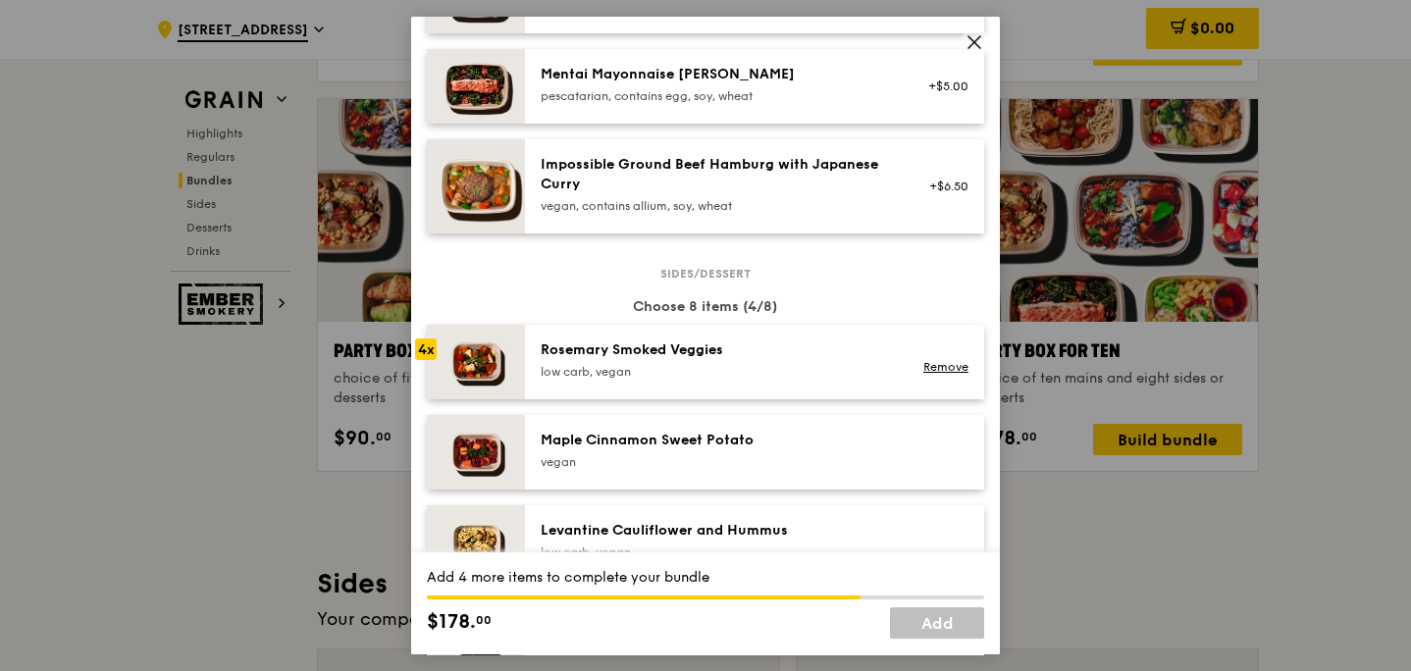
click at [749, 380] on div "low carb, vegan" at bounding box center [717, 372] width 352 height 16
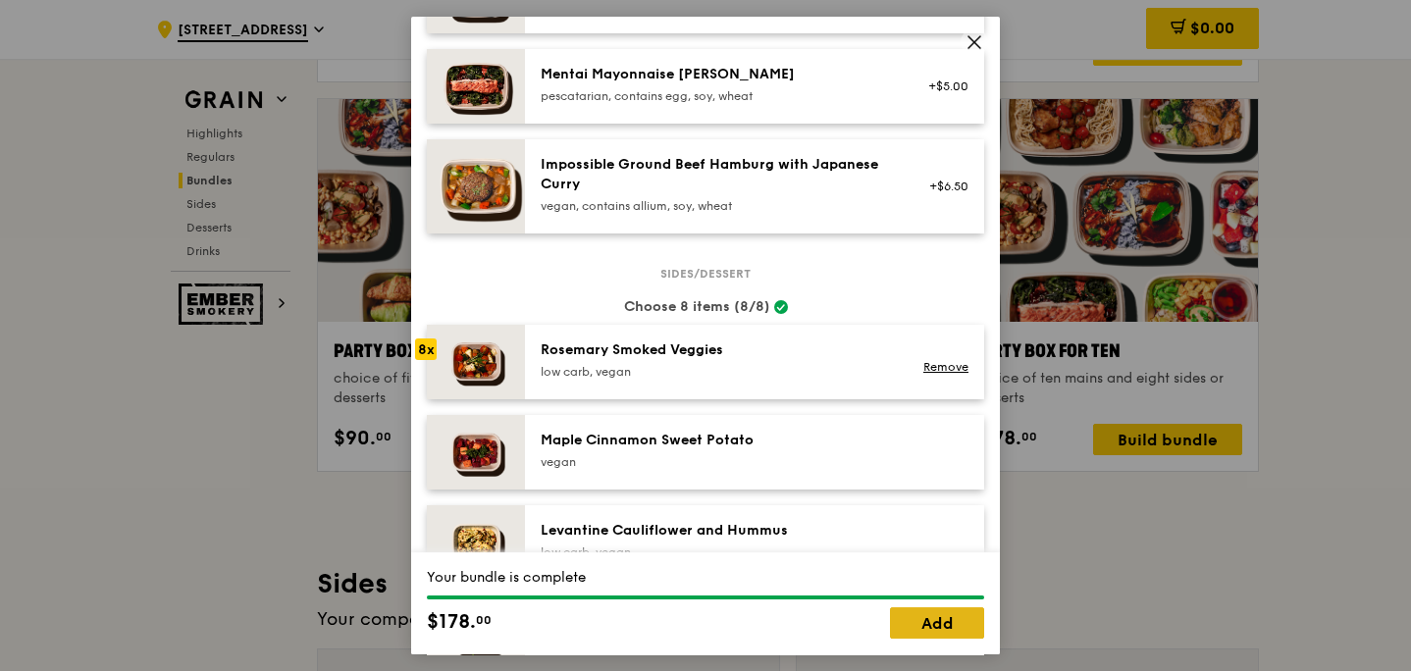
click at [909, 615] on link "Add" at bounding box center [937, 622] width 94 height 31
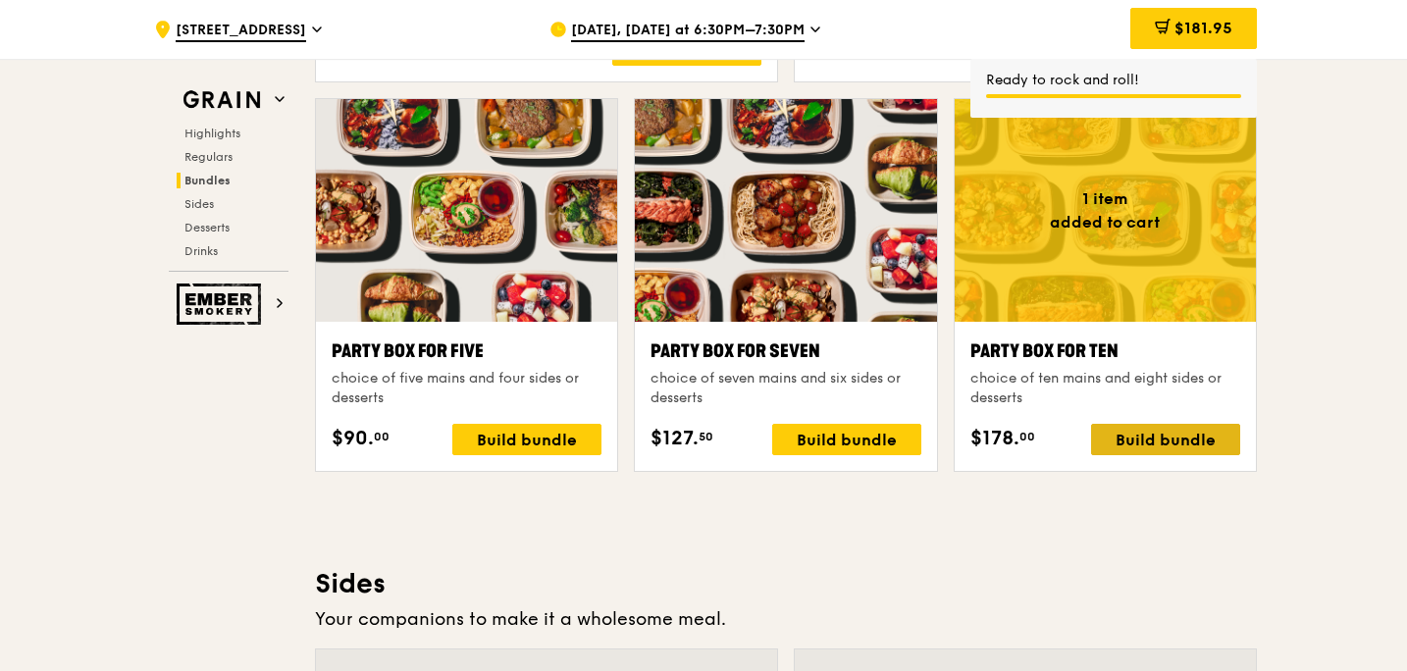
click at [1156, 449] on div "Build bundle" at bounding box center [1165, 439] width 149 height 31
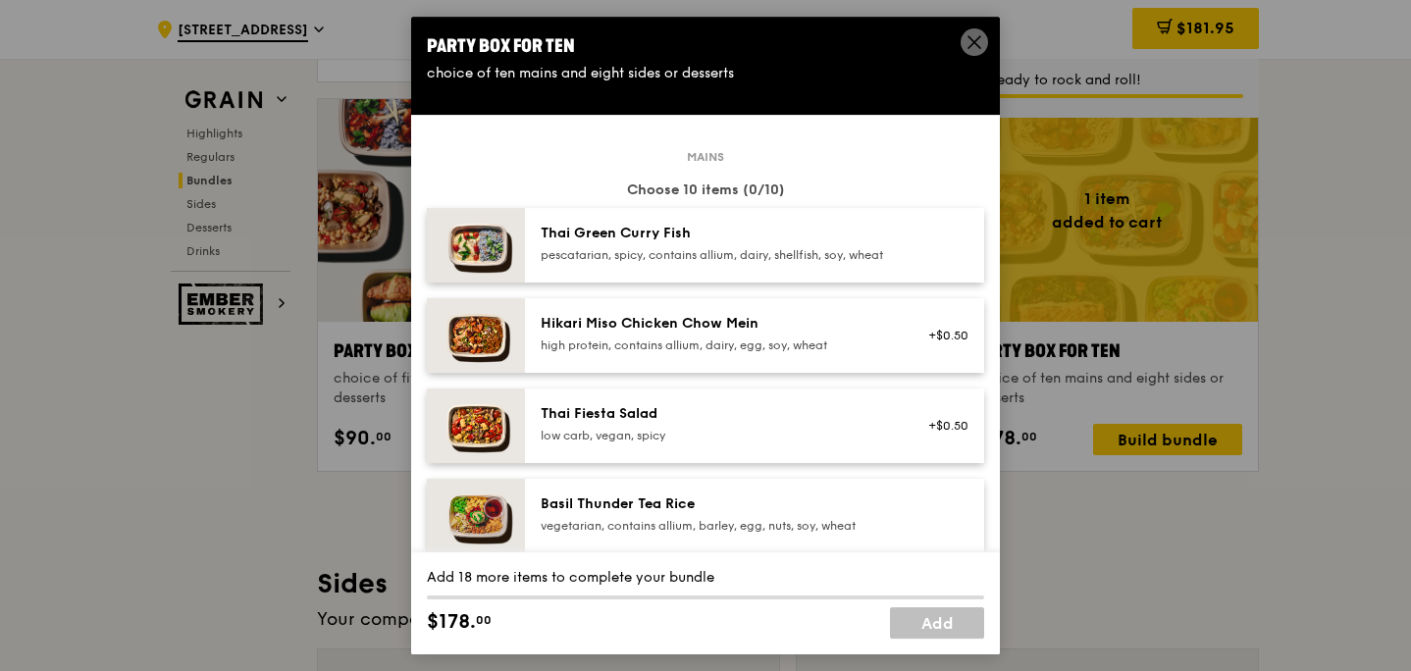
click at [772, 263] on div "pescatarian, spicy, contains allium, dairy, shellfish, soy, wheat" at bounding box center [717, 255] width 352 height 16
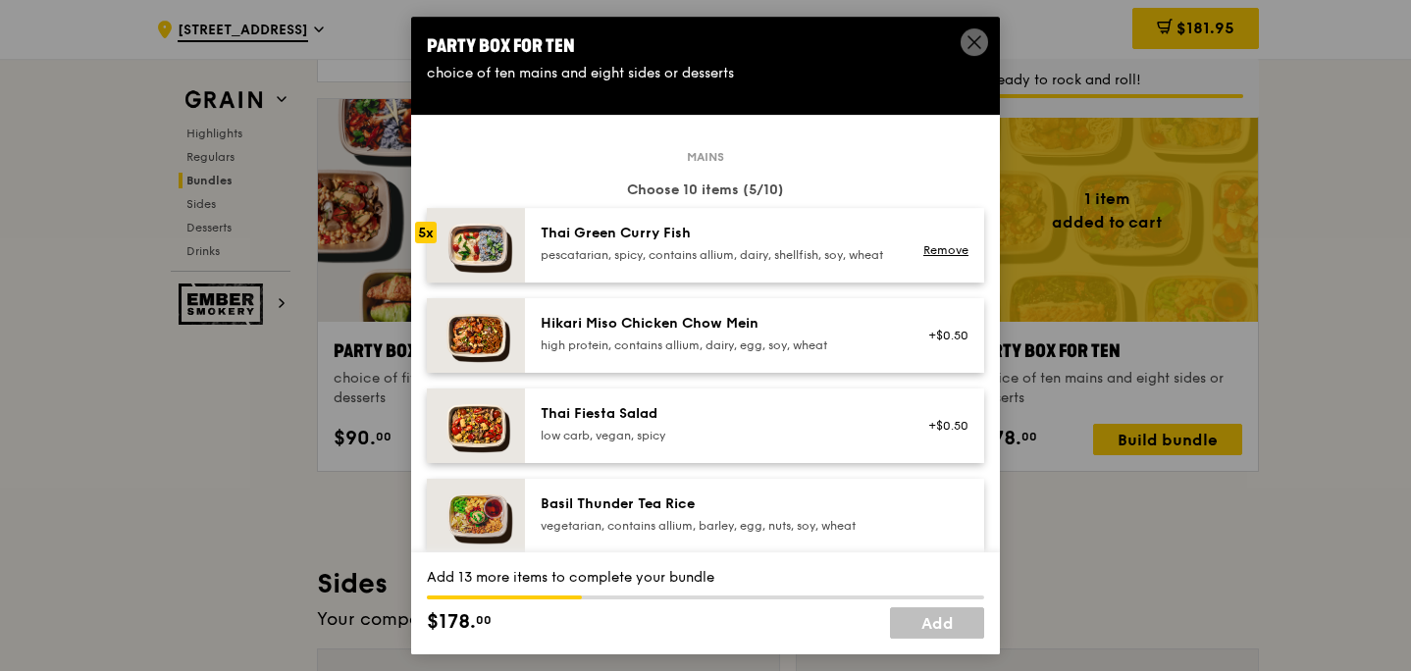
click at [772, 263] on div "pescatarian, spicy, contains allium, dairy, shellfish, soy, wheat" at bounding box center [717, 255] width 352 height 16
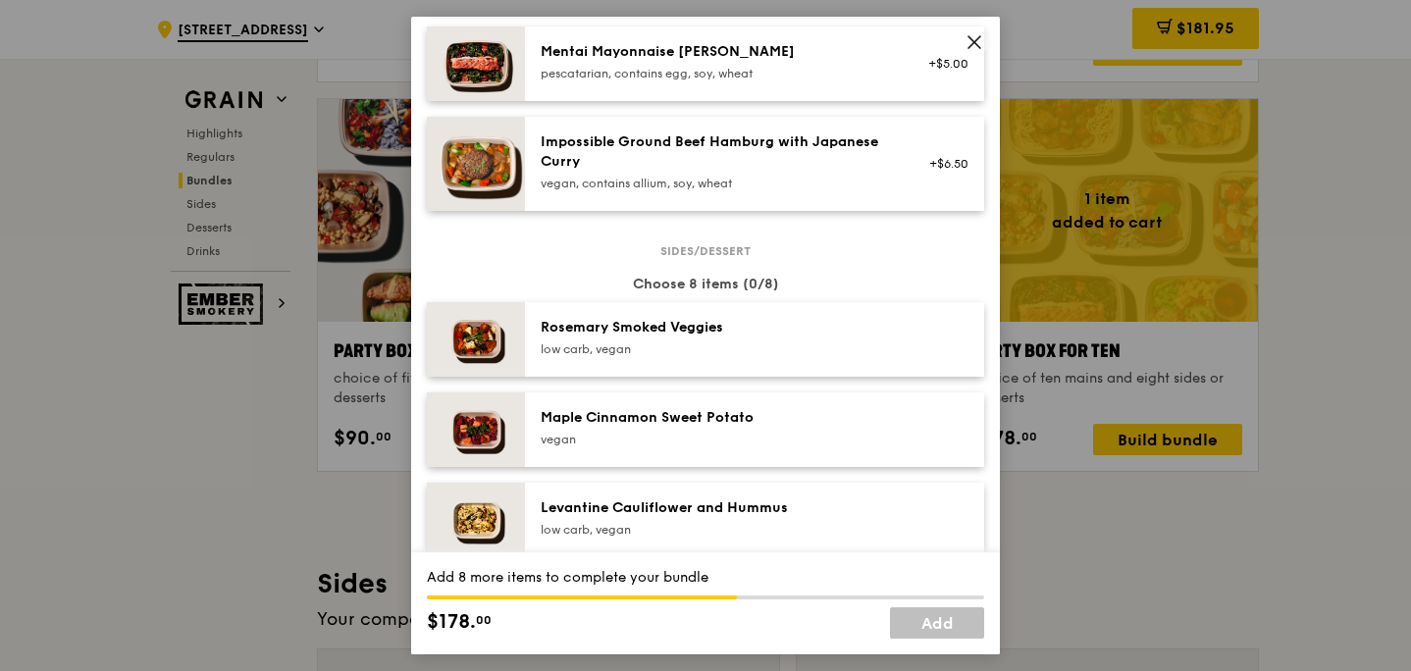
scroll to position [877, 0]
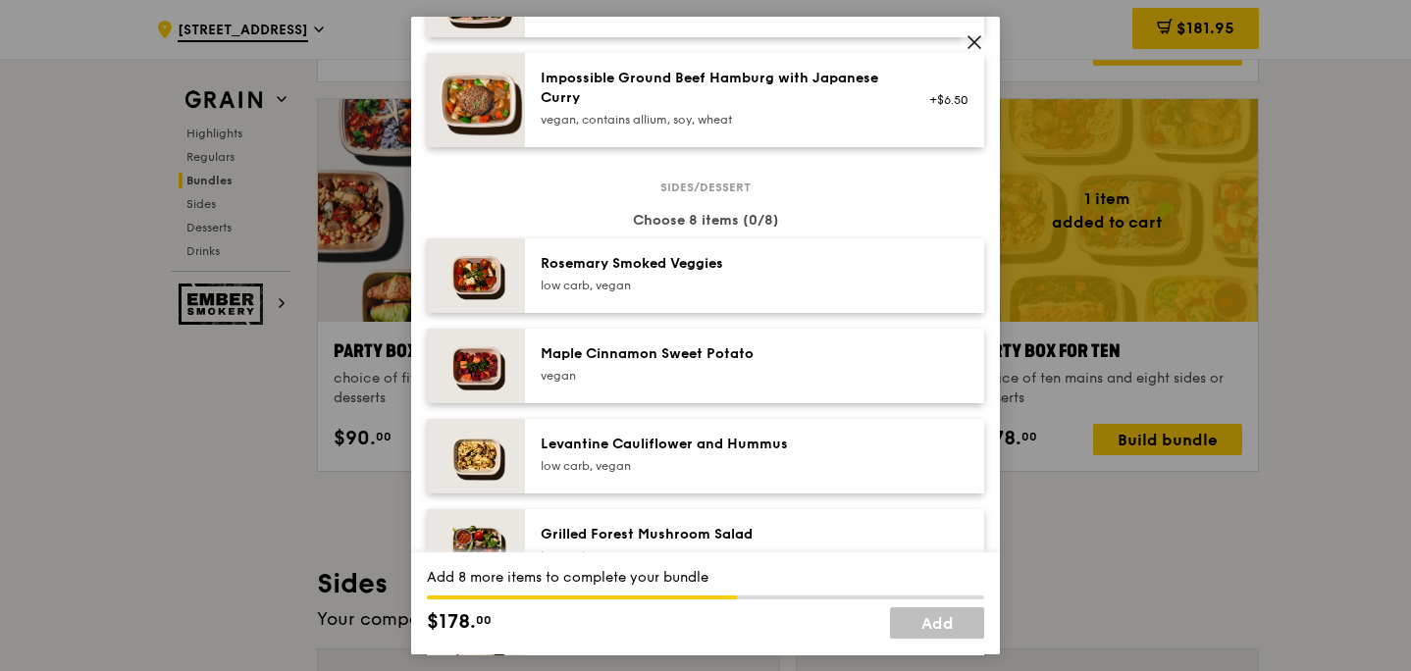
click at [757, 313] on div "[PERSON_NAME] Smoked Veggies low carb, vegan" at bounding box center [754, 275] width 459 height 75
click at [757, 313] on div "[PERSON_NAME] Smoked Veggies low carb, vegan Remove" at bounding box center [754, 275] width 459 height 75
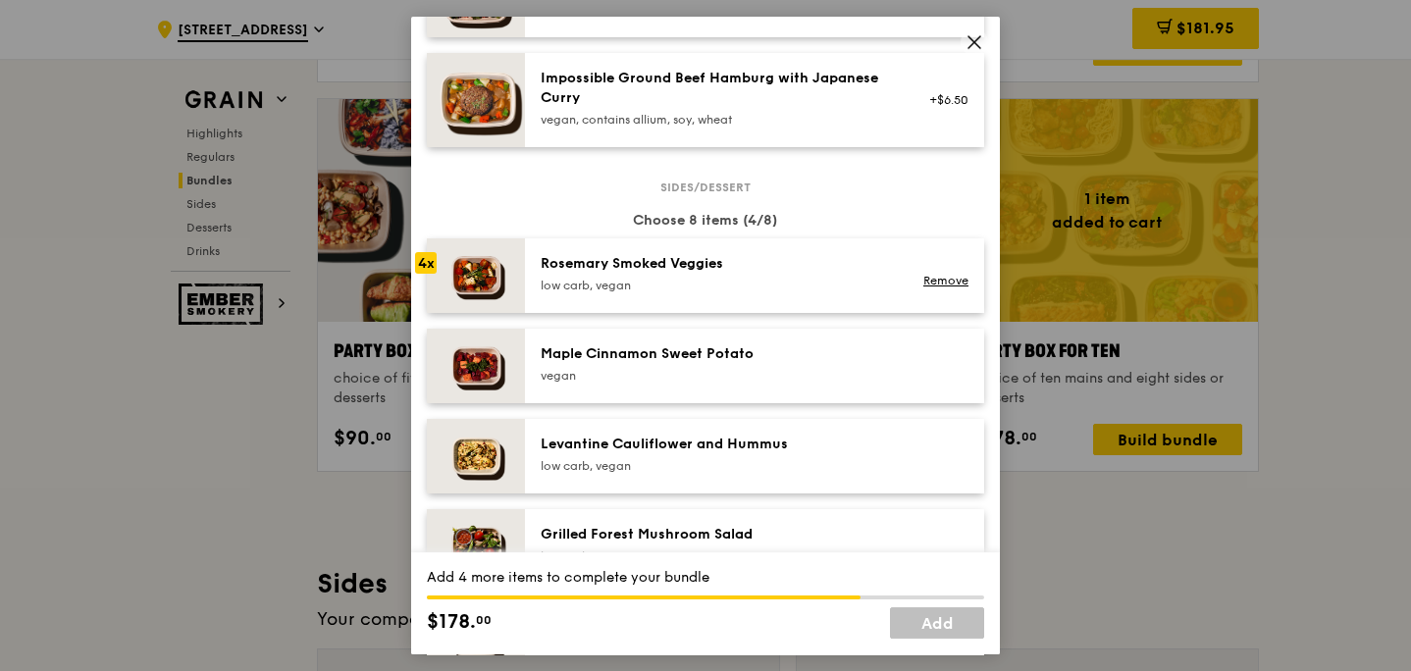
click at [757, 313] on div "[PERSON_NAME] Smoked Veggies low carb, vegan Remove" at bounding box center [754, 275] width 459 height 75
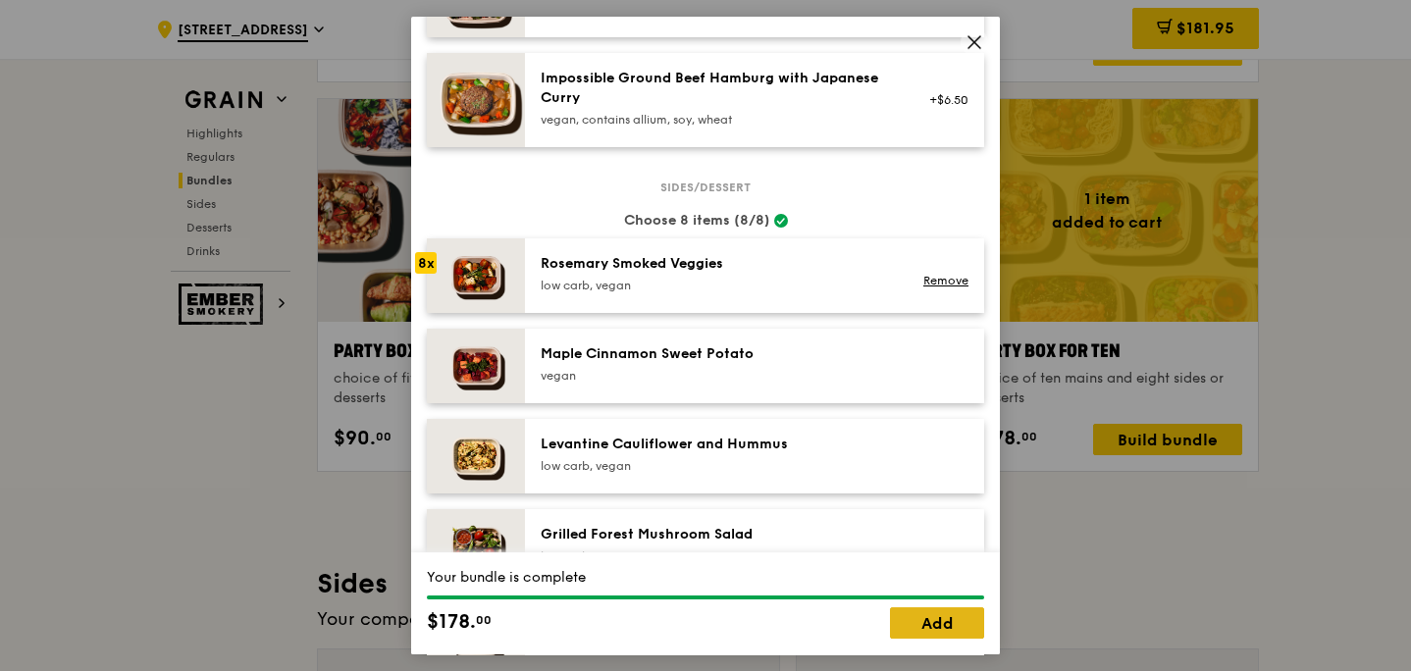
click at [920, 622] on link "Add" at bounding box center [937, 622] width 94 height 31
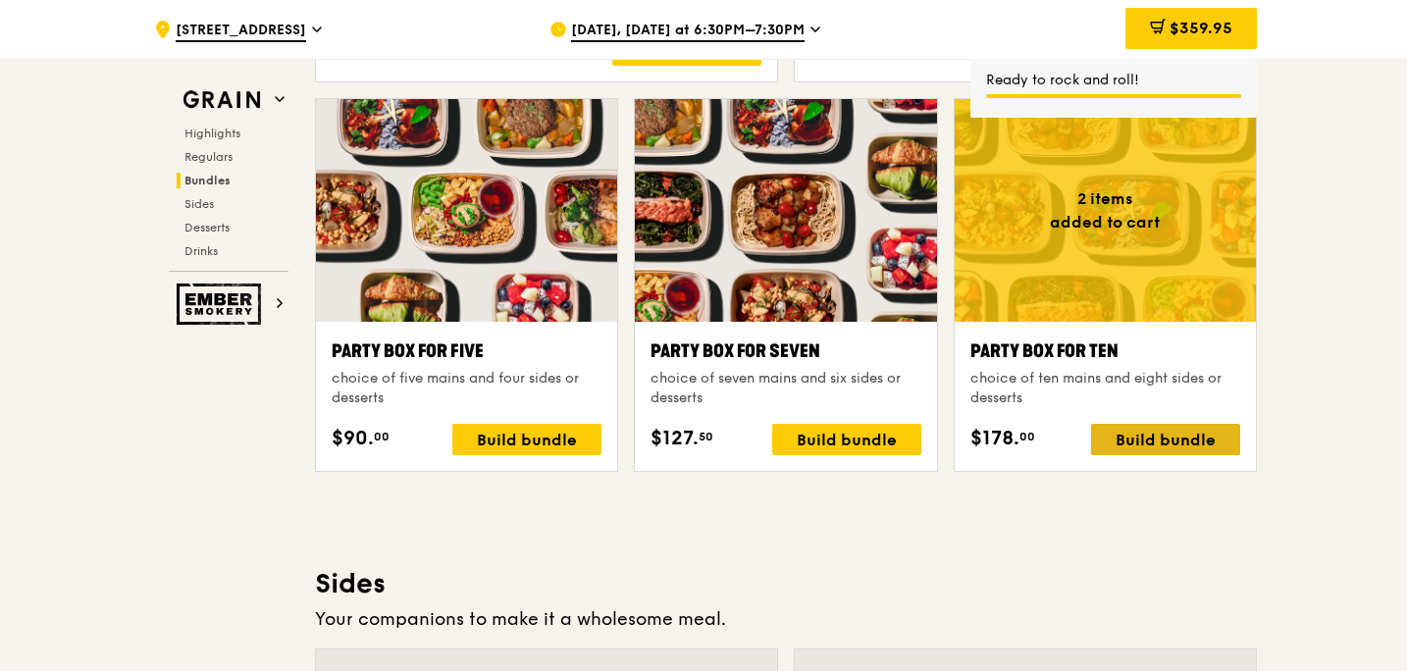
click at [1132, 445] on div "Build bundle" at bounding box center [1165, 439] width 149 height 31
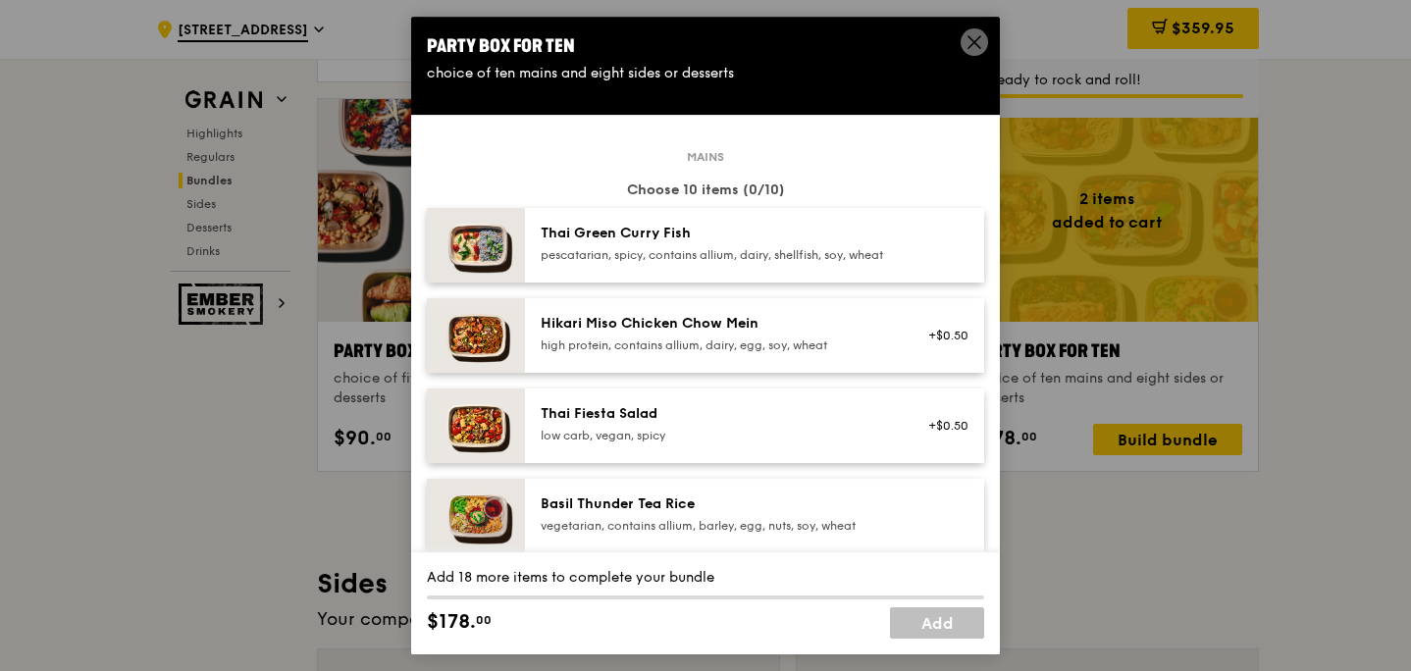
click at [767, 263] on div "pescatarian, spicy, contains allium, dairy, shellfish, soy, wheat" at bounding box center [717, 255] width 352 height 16
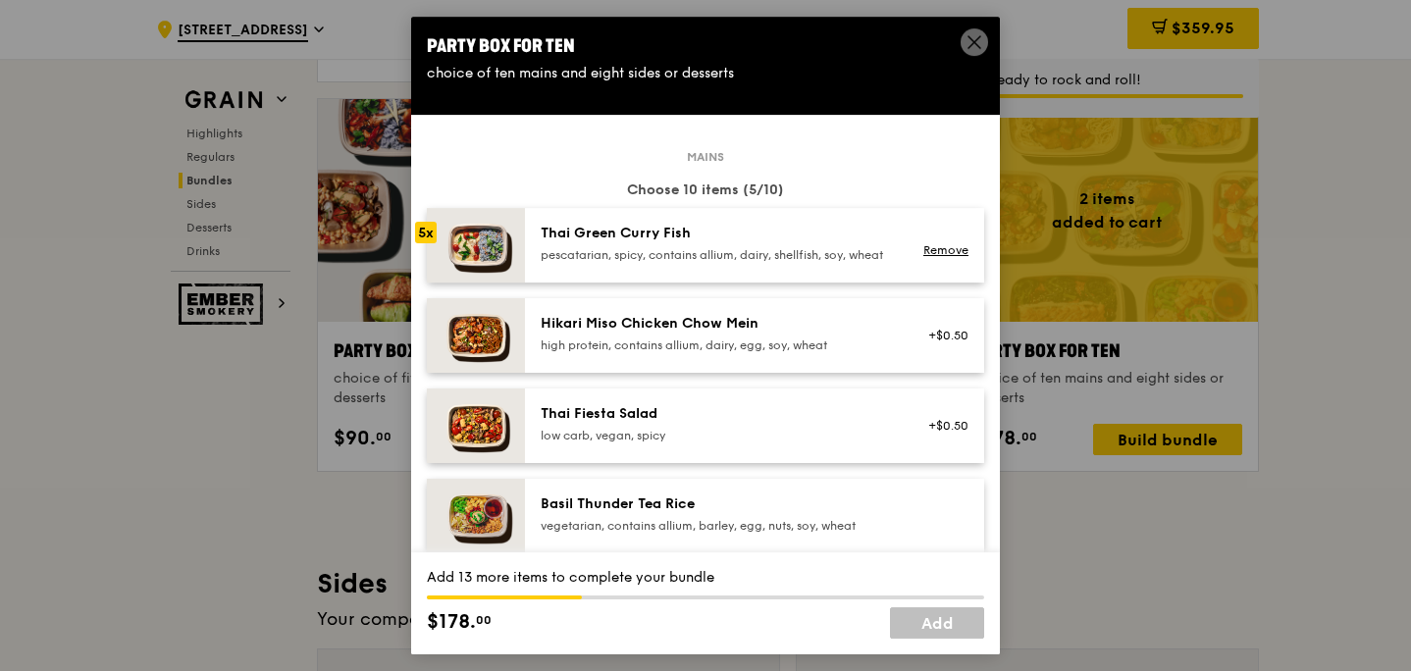
click at [767, 263] on div "pescatarian, spicy, contains allium, dairy, shellfish, soy, wheat" at bounding box center [717, 255] width 352 height 16
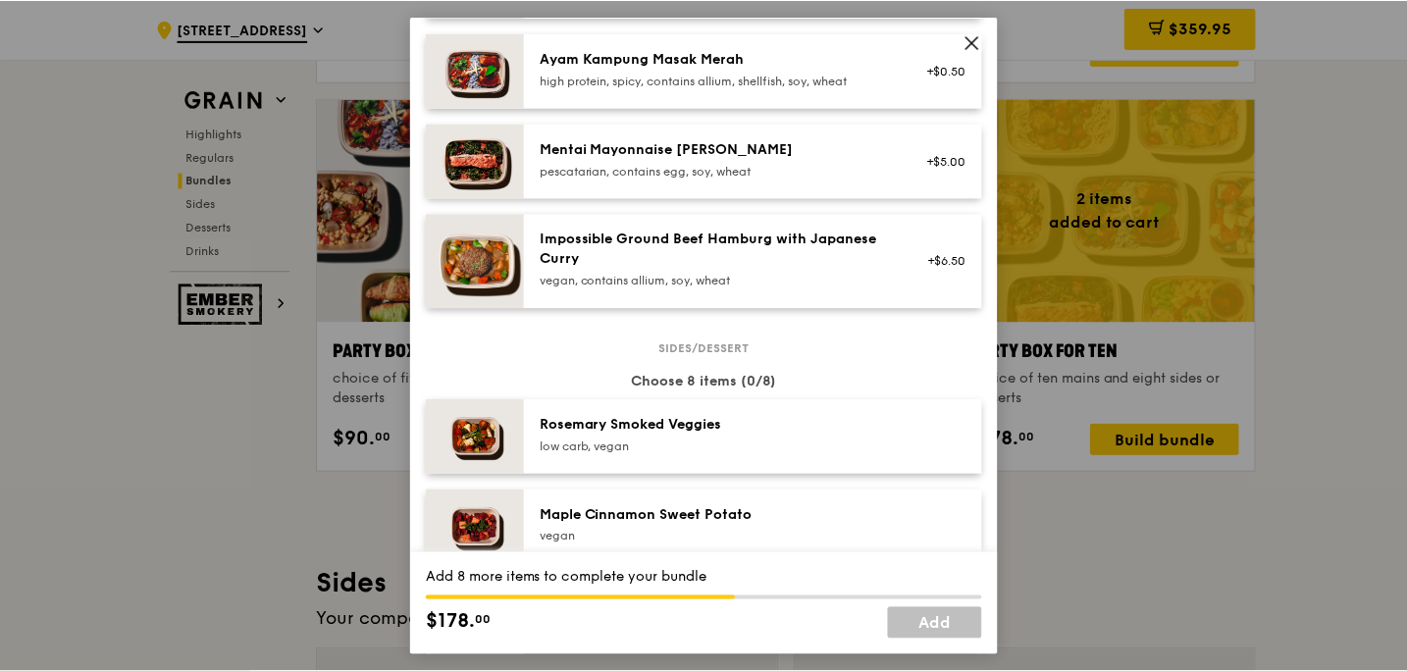
scroll to position [810, 0]
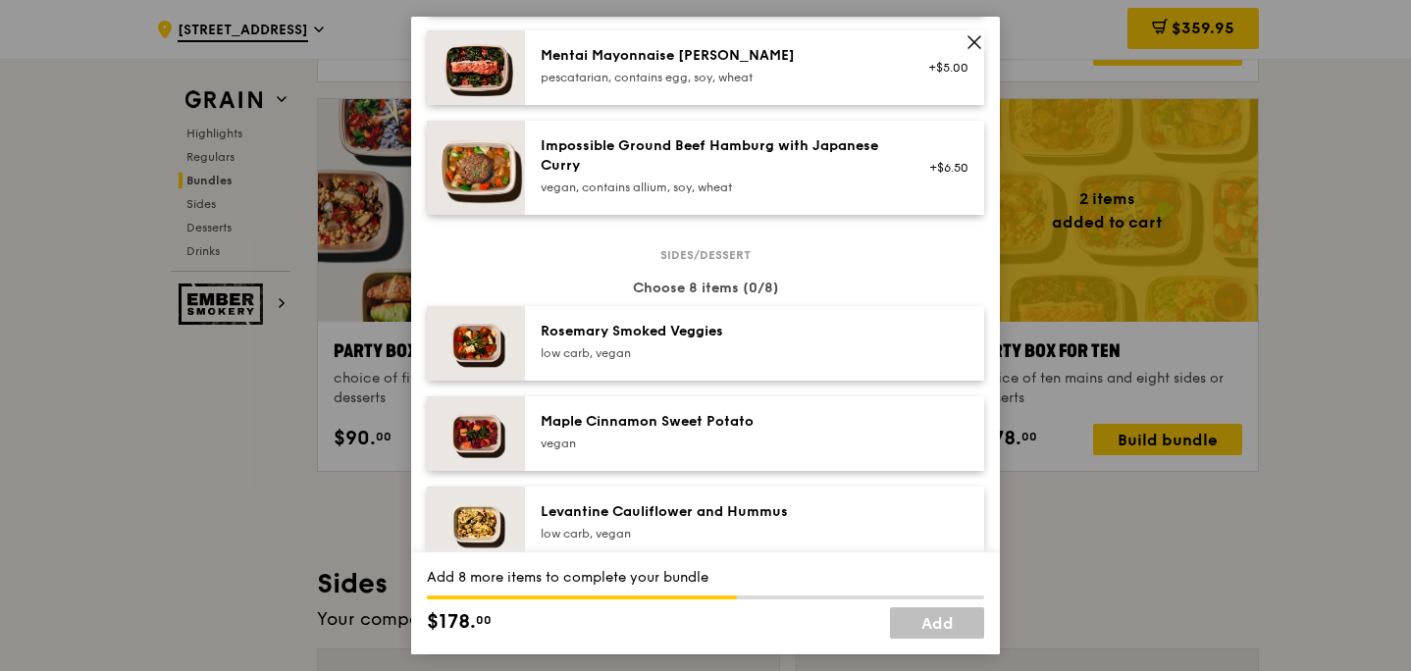
click at [748, 361] on div "low carb, vegan" at bounding box center [717, 353] width 352 height 16
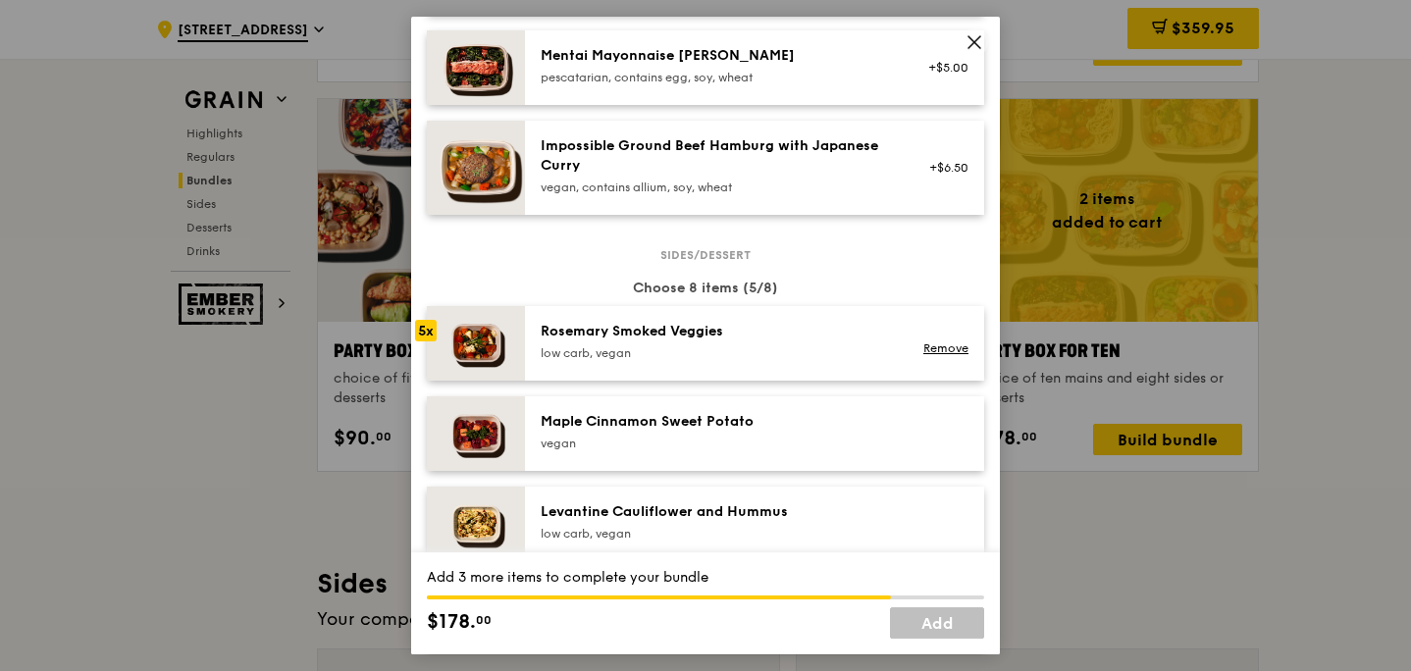
click at [748, 361] on div "low carb, vegan" at bounding box center [717, 353] width 352 height 16
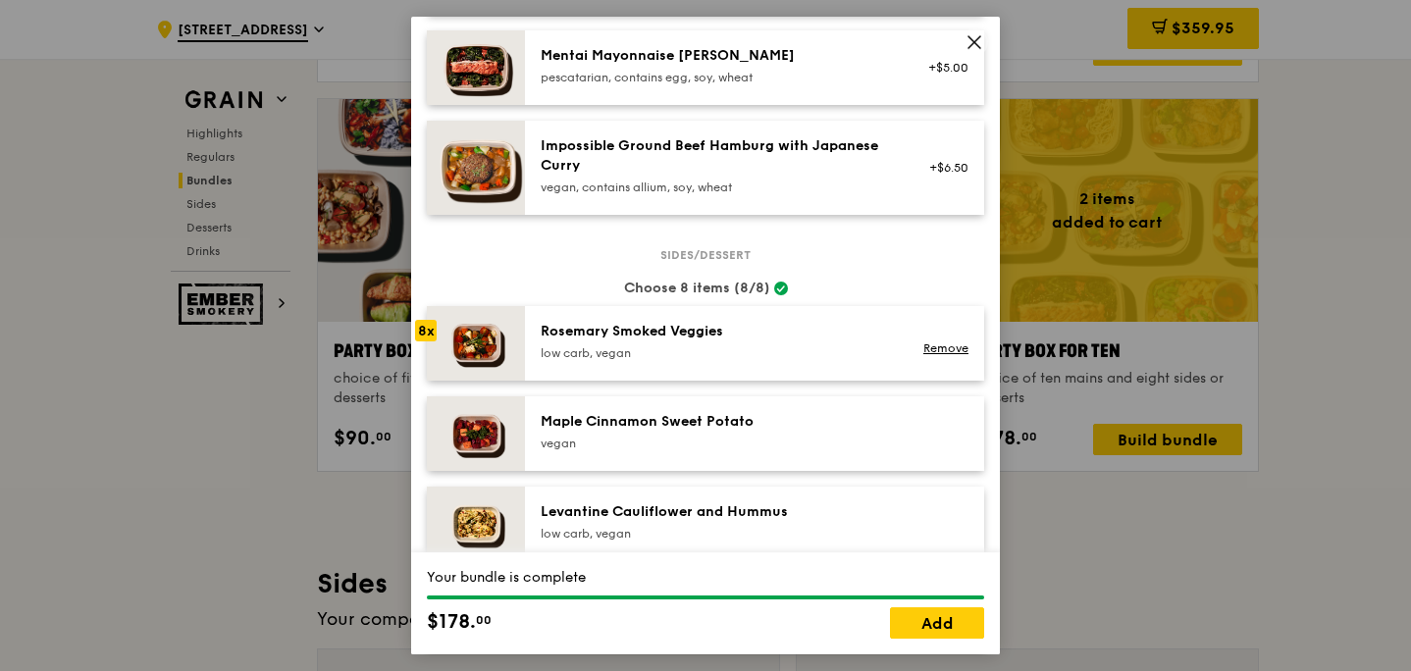
click at [748, 361] on div "low carb, vegan" at bounding box center [717, 353] width 352 height 16
click at [942, 636] on link "Add" at bounding box center [937, 622] width 94 height 31
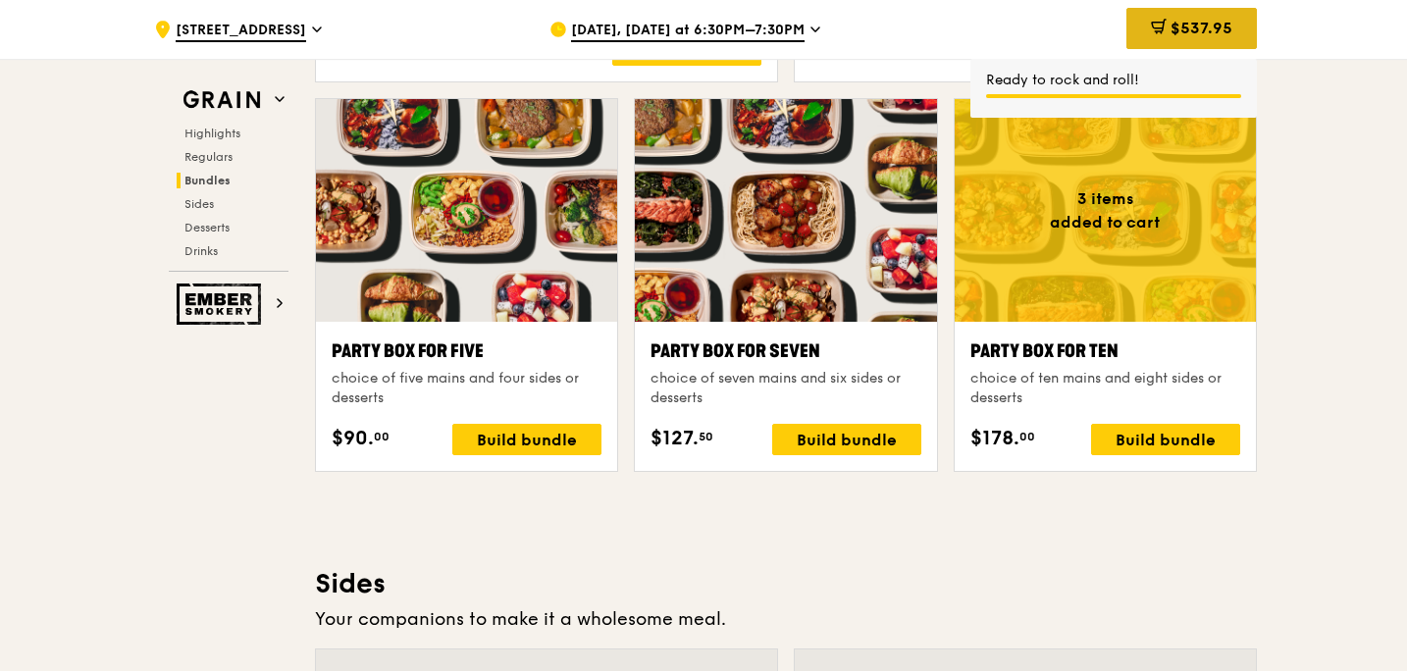
click at [1214, 16] on div "$537.95" at bounding box center [1192, 28] width 131 height 41
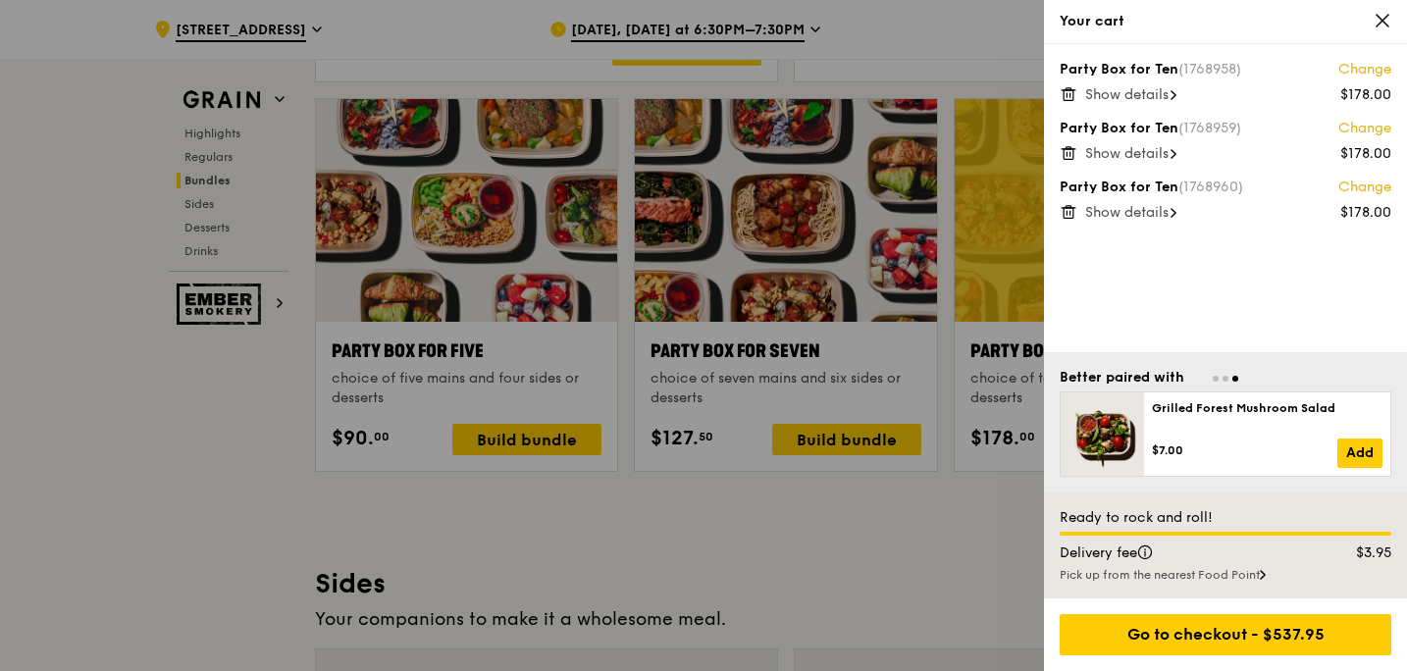
click at [1377, 27] on icon at bounding box center [1383, 21] width 18 height 18
